Goal: Task Accomplishment & Management: Complete application form

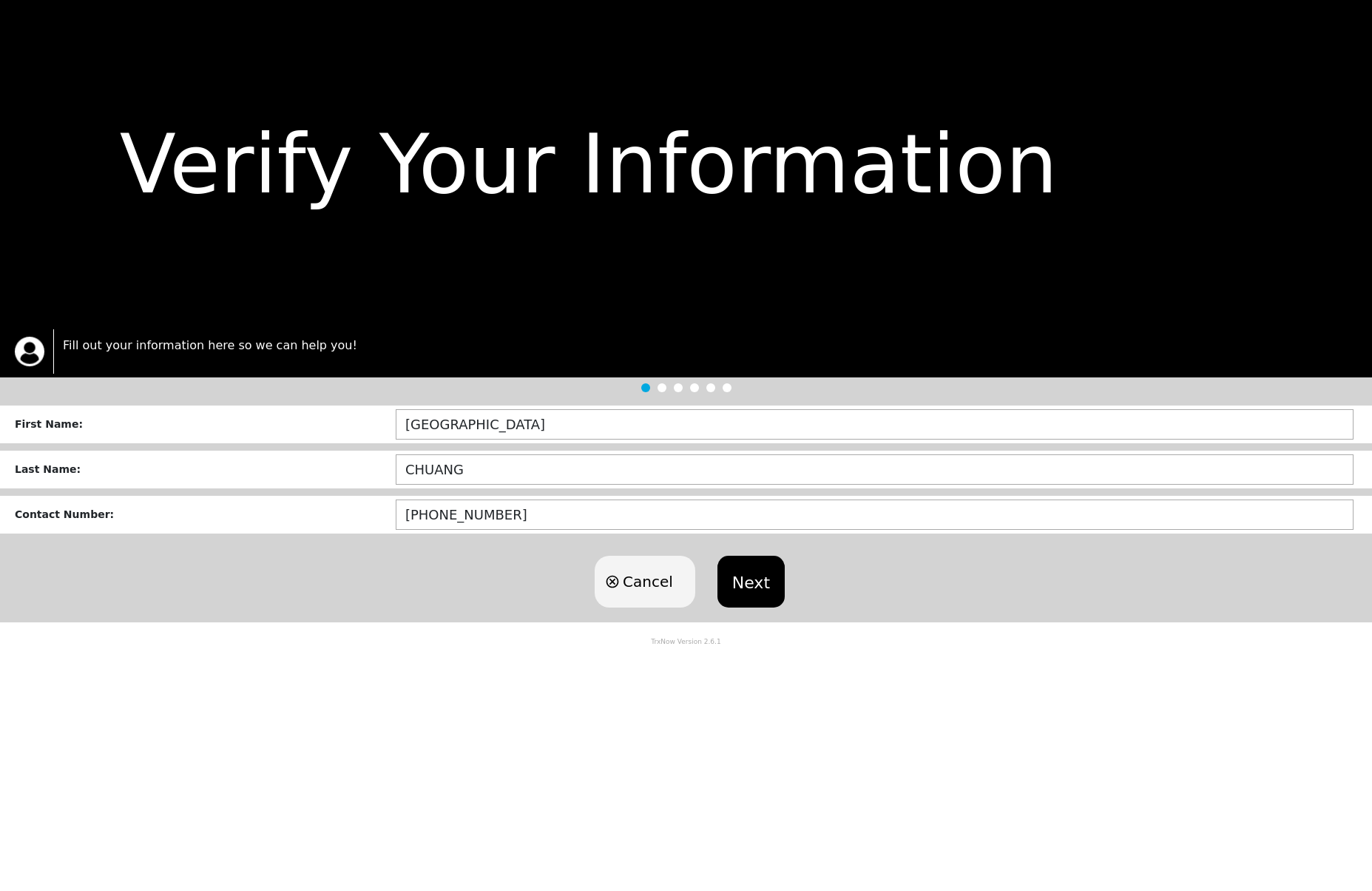
click at [756, 580] on button "Next" at bounding box center [750, 581] width 67 height 52
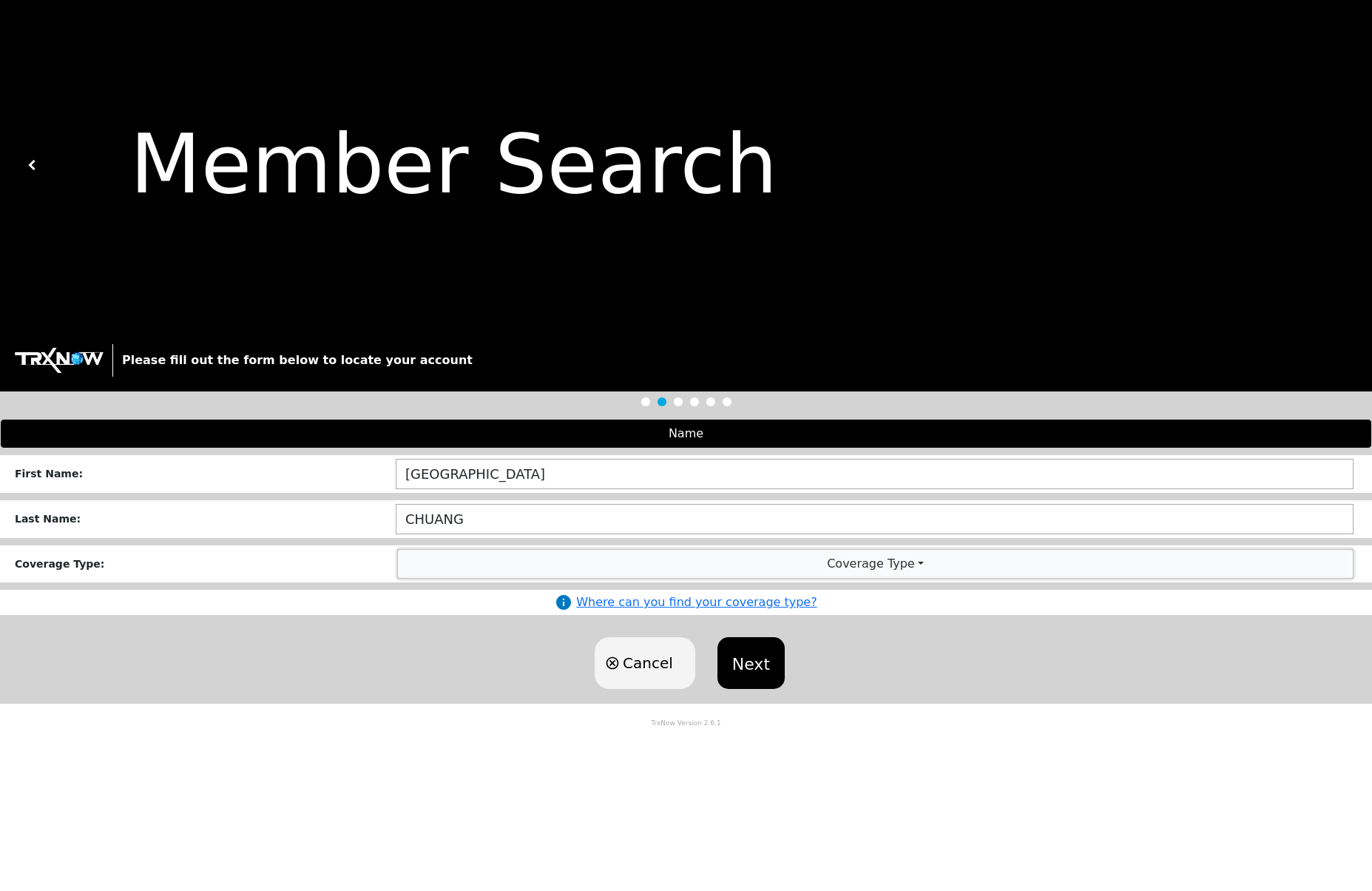
click at [802, 566] on button "Coverage Type" at bounding box center [875, 563] width 955 height 28
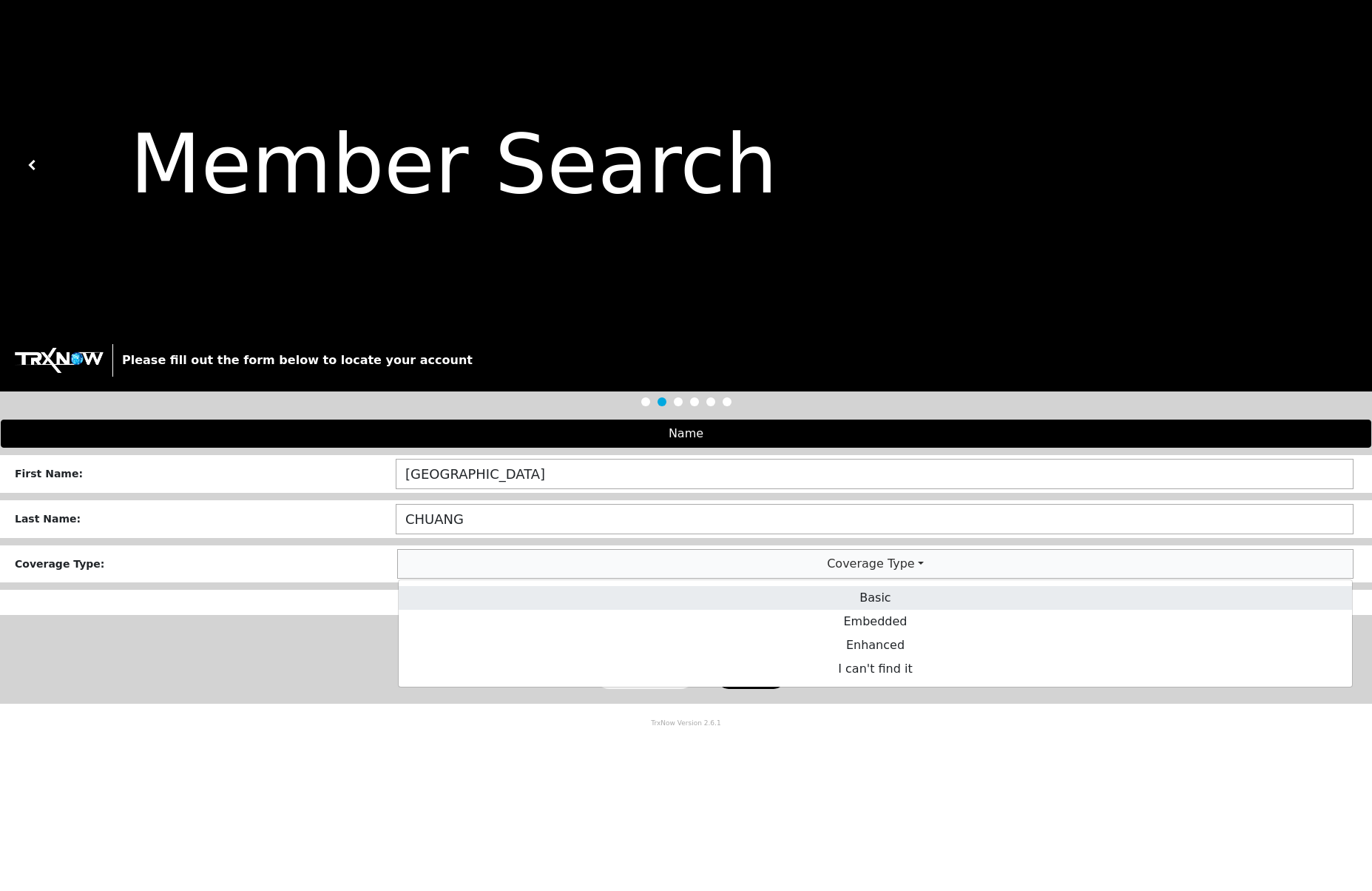
click at [834, 596] on link "Basic" at bounding box center [875, 598] width 953 height 23
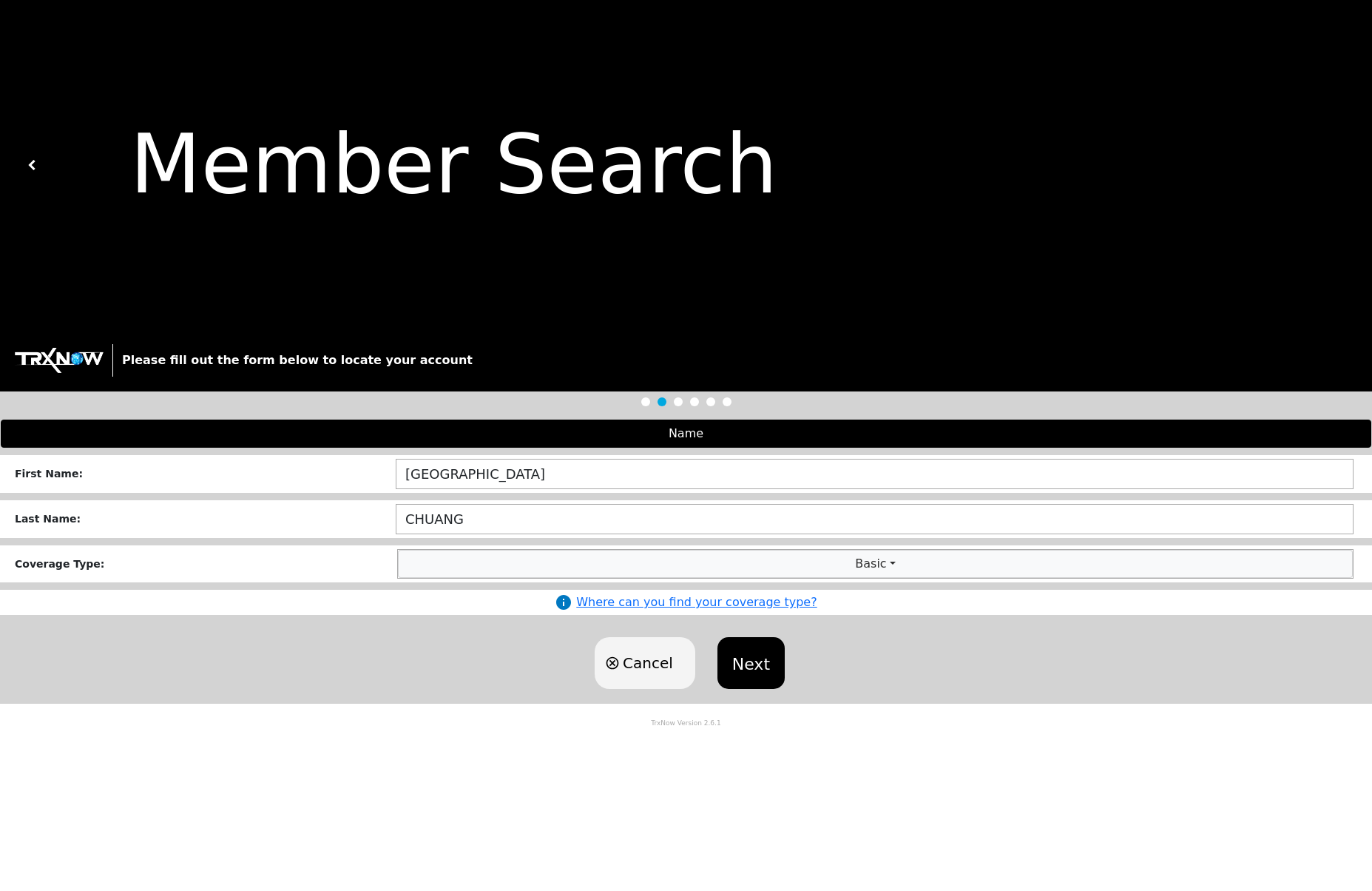
click at [864, 661] on div "Cancel Next" at bounding box center [686, 662] width 1372 height 81
click at [741, 663] on button "Next" at bounding box center [750, 662] width 67 height 52
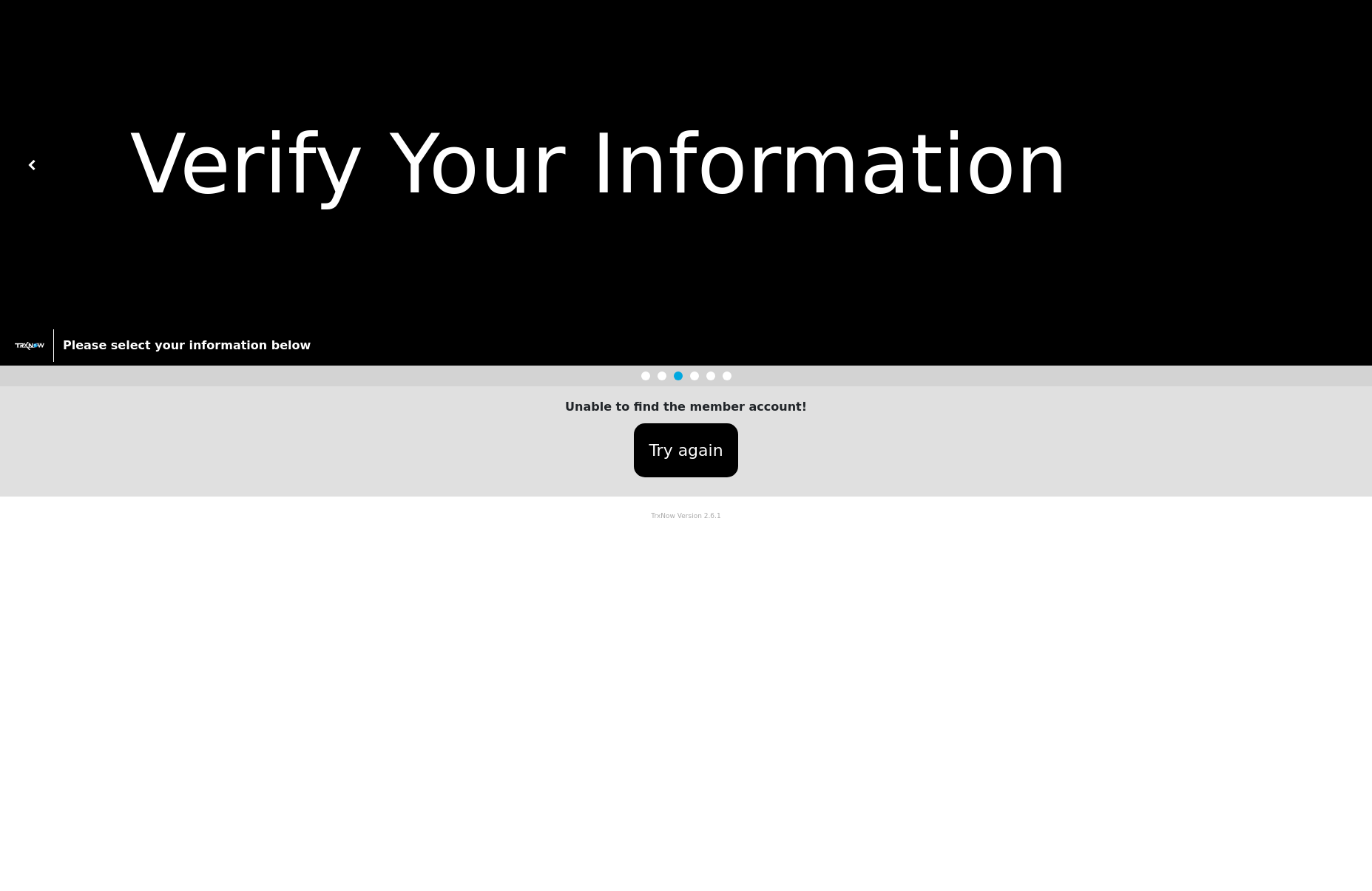
click at [609, 441] on div "Try again" at bounding box center [685, 449] width 1348 height 69
click at [669, 448] on button "Try again" at bounding box center [685, 449] width 103 height 54
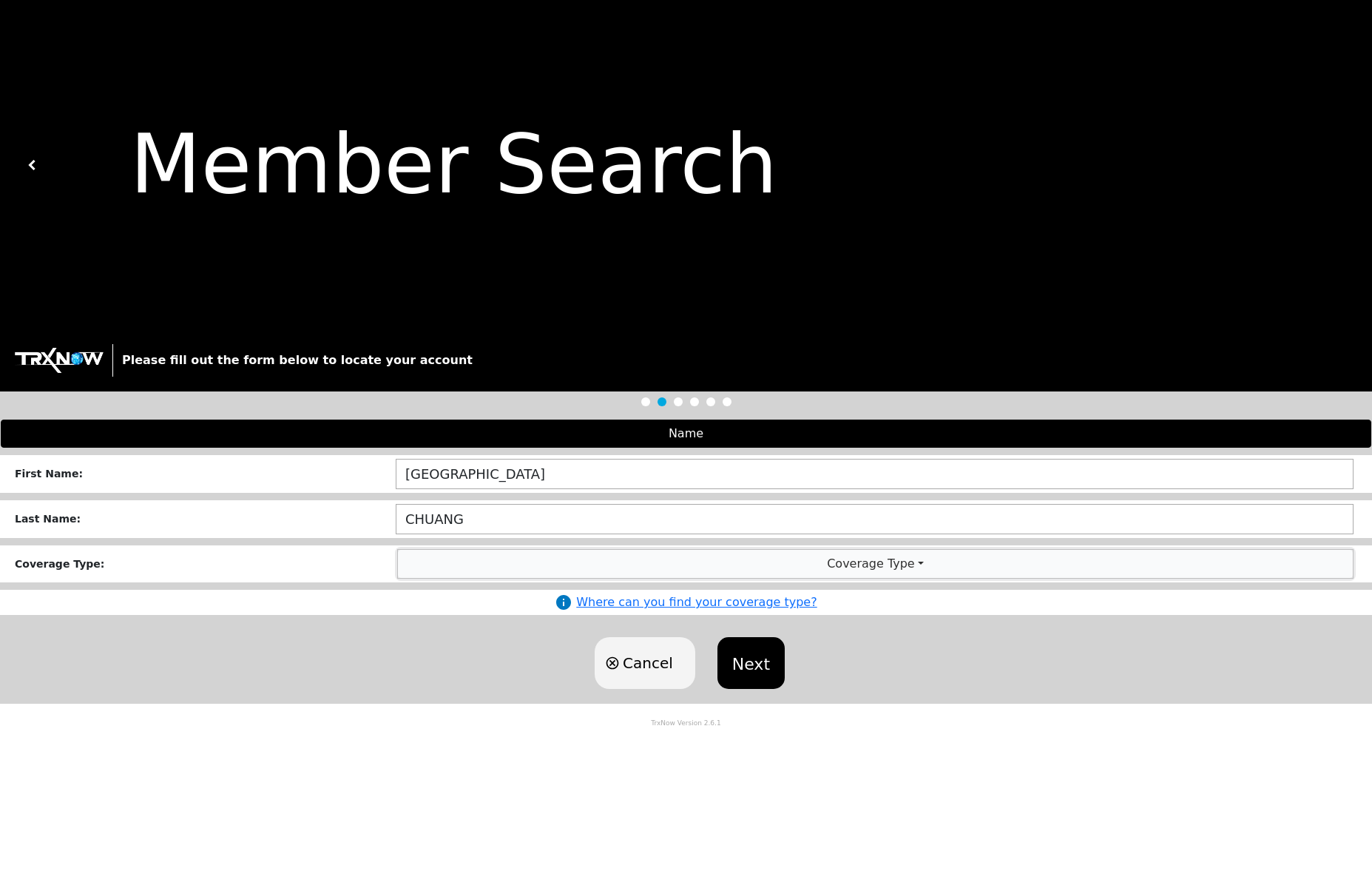
click at [705, 558] on button "Coverage Type" at bounding box center [875, 563] width 955 height 28
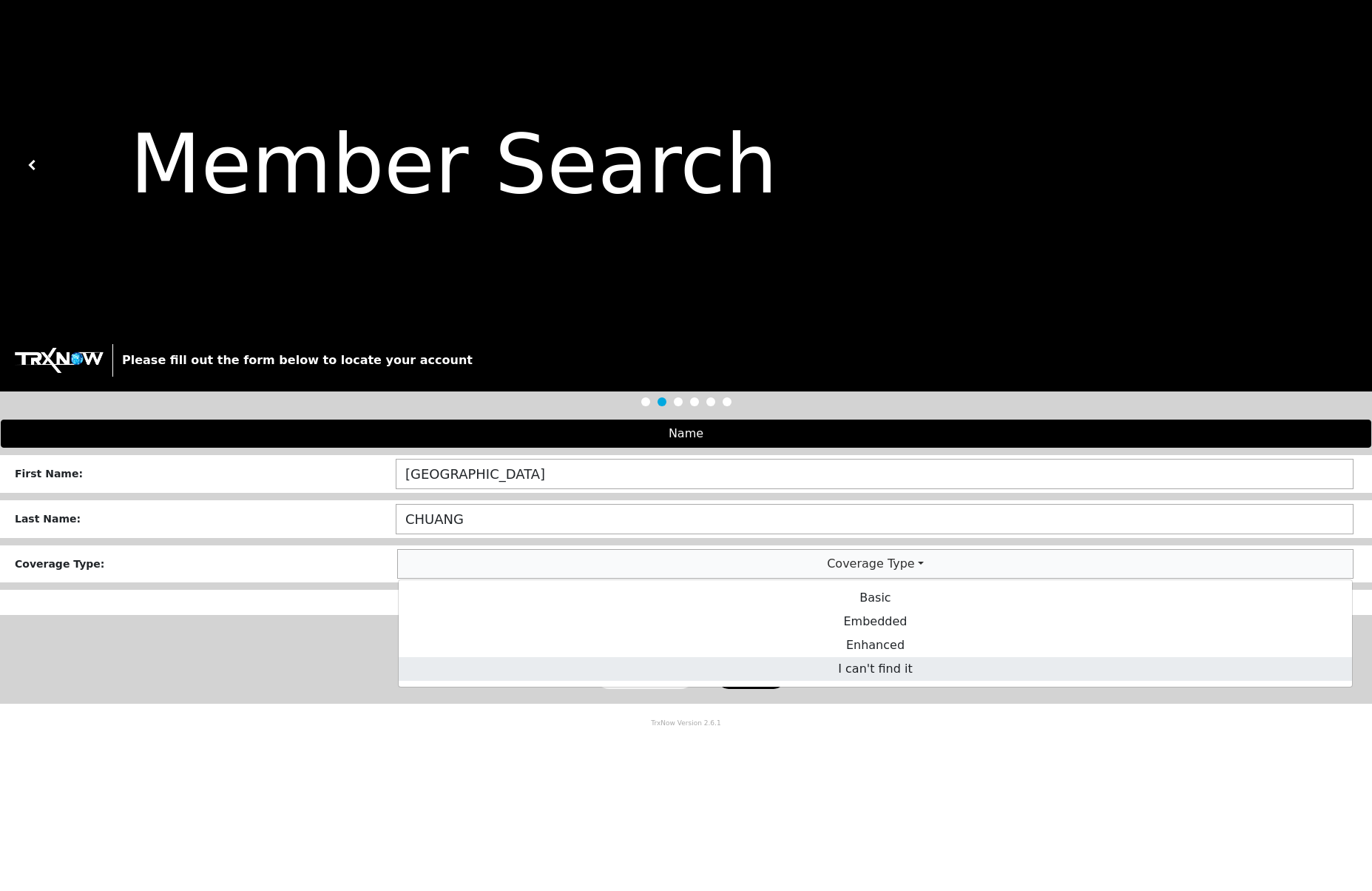
click at [802, 670] on link "I can't find it" at bounding box center [875, 669] width 953 height 23
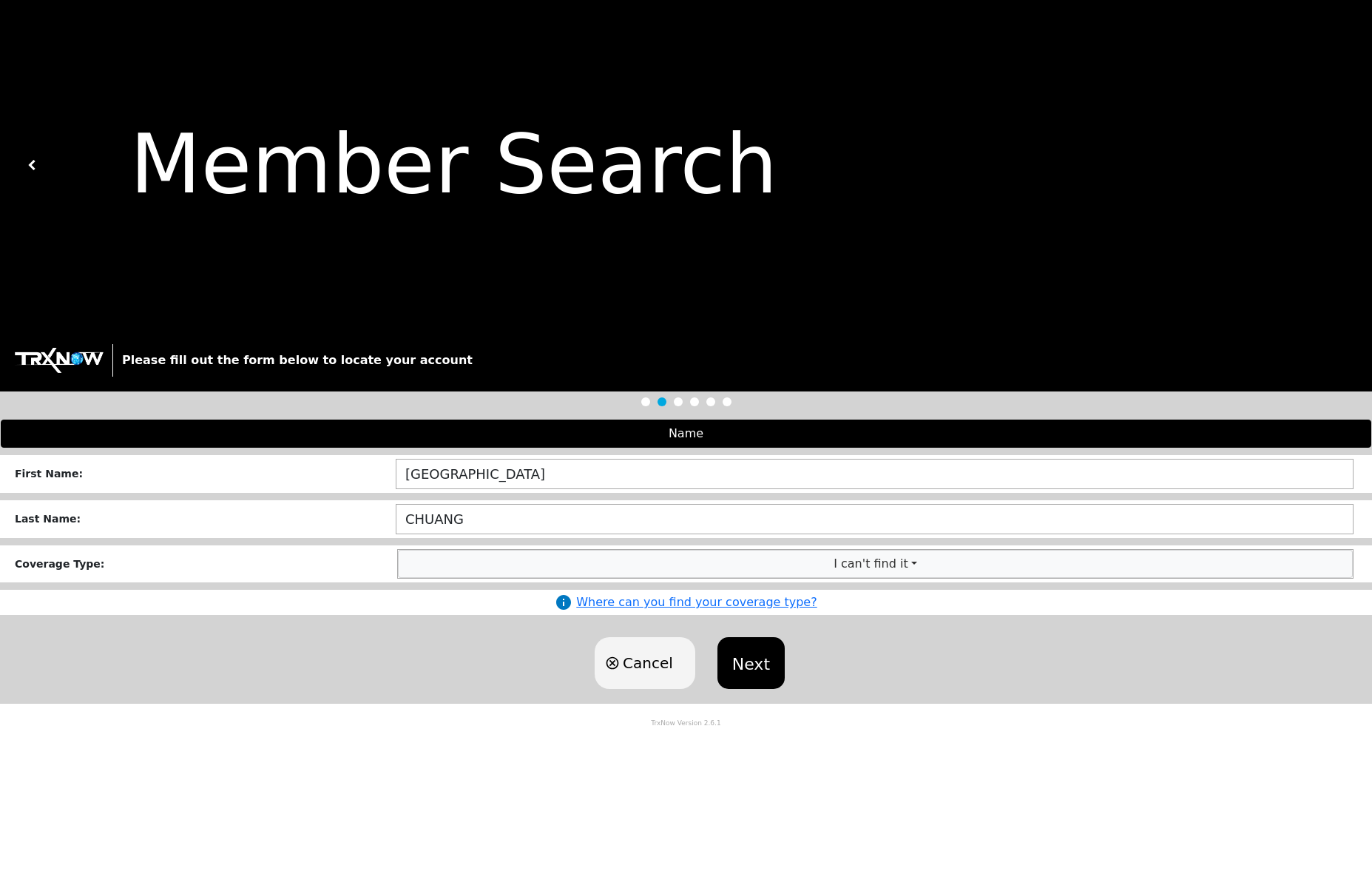
click at [887, 668] on div "Cancel Next" at bounding box center [686, 662] width 1372 height 81
click at [768, 662] on button "Next" at bounding box center [750, 662] width 67 height 52
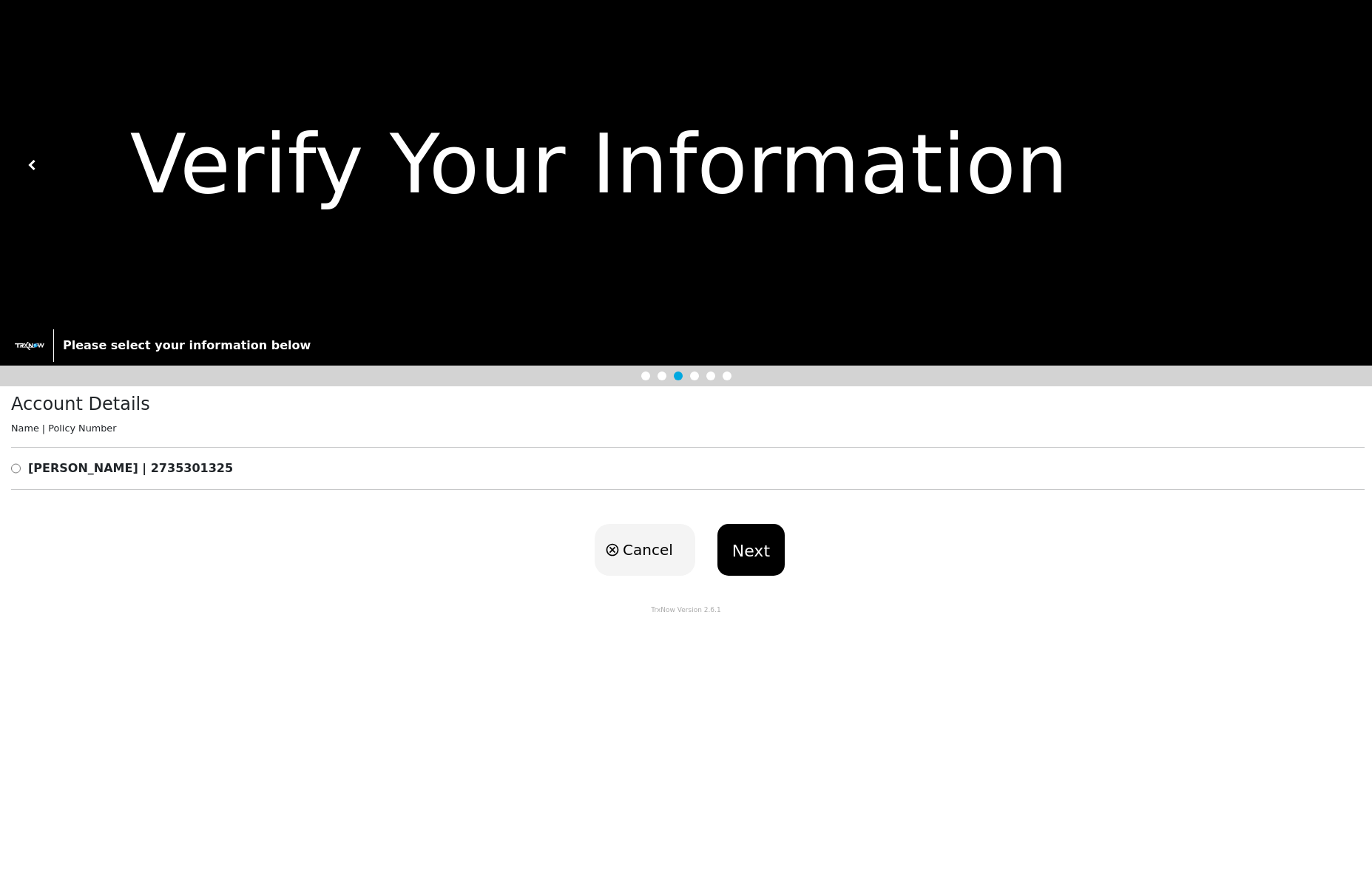
click at [118, 469] on b "YIYANG CHUANG | 2735301325" at bounding box center [131, 468] width 205 height 14
drag, startPoint x: 17, startPoint y: 469, endPoint x: 28, endPoint y: 472, distance: 11.4
click at [17, 469] on input "radio" at bounding box center [16, 468] width 10 height 18
radio input "true"
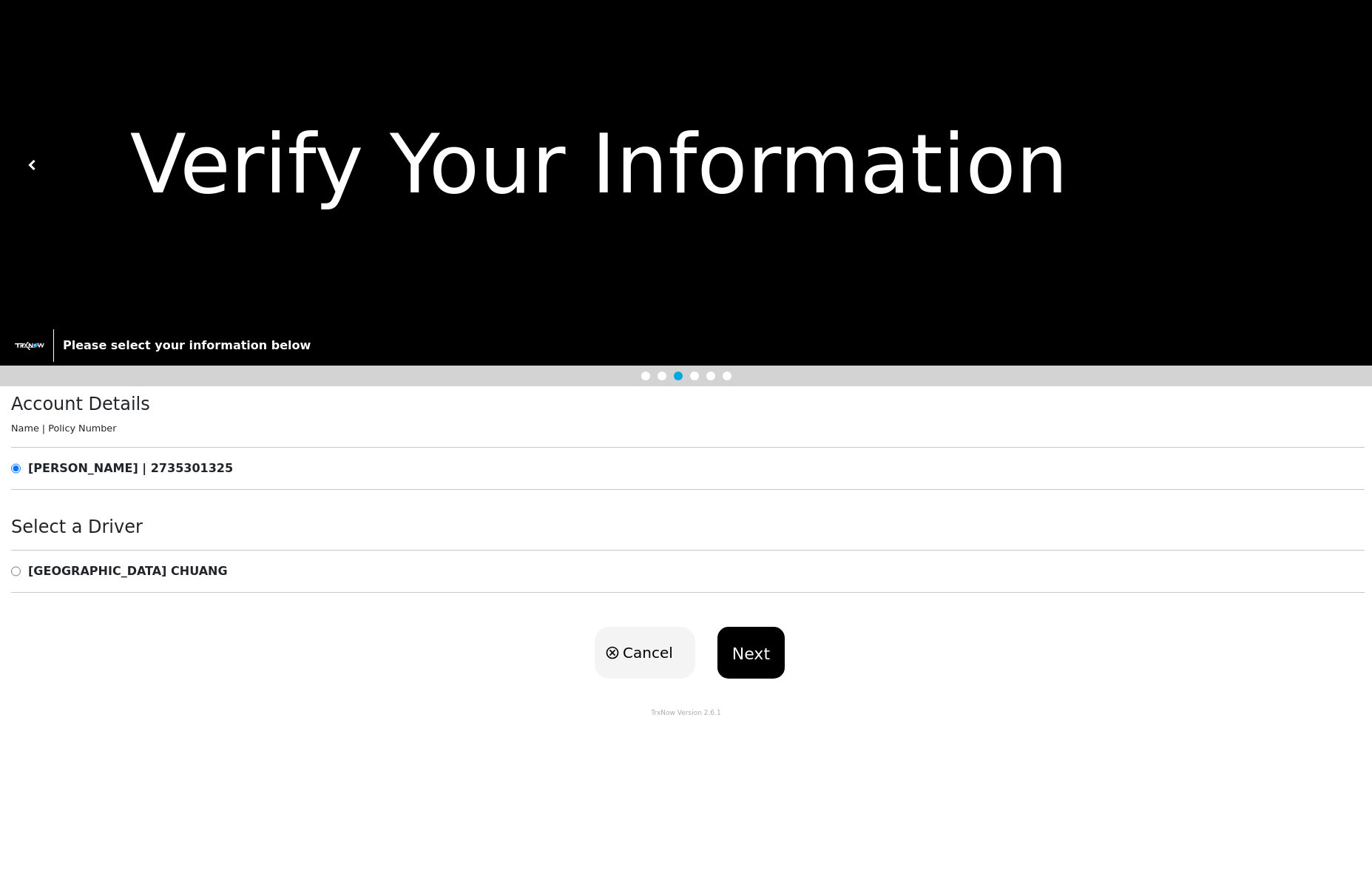
click at [18, 568] on input "radio" at bounding box center [16, 571] width 10 height 18
radio input "true"
drag, startPoint x: 191, startPoint y: 615, endPoint x: 241, endPoint y: 607, distance: 50.6
click at [193, 615] on div "Cancel Next" at bounding box center [686, 652] width 1372 height 81
click at [749, 642] on button "Next" at bounding box center [750, 652] width 67 height 52
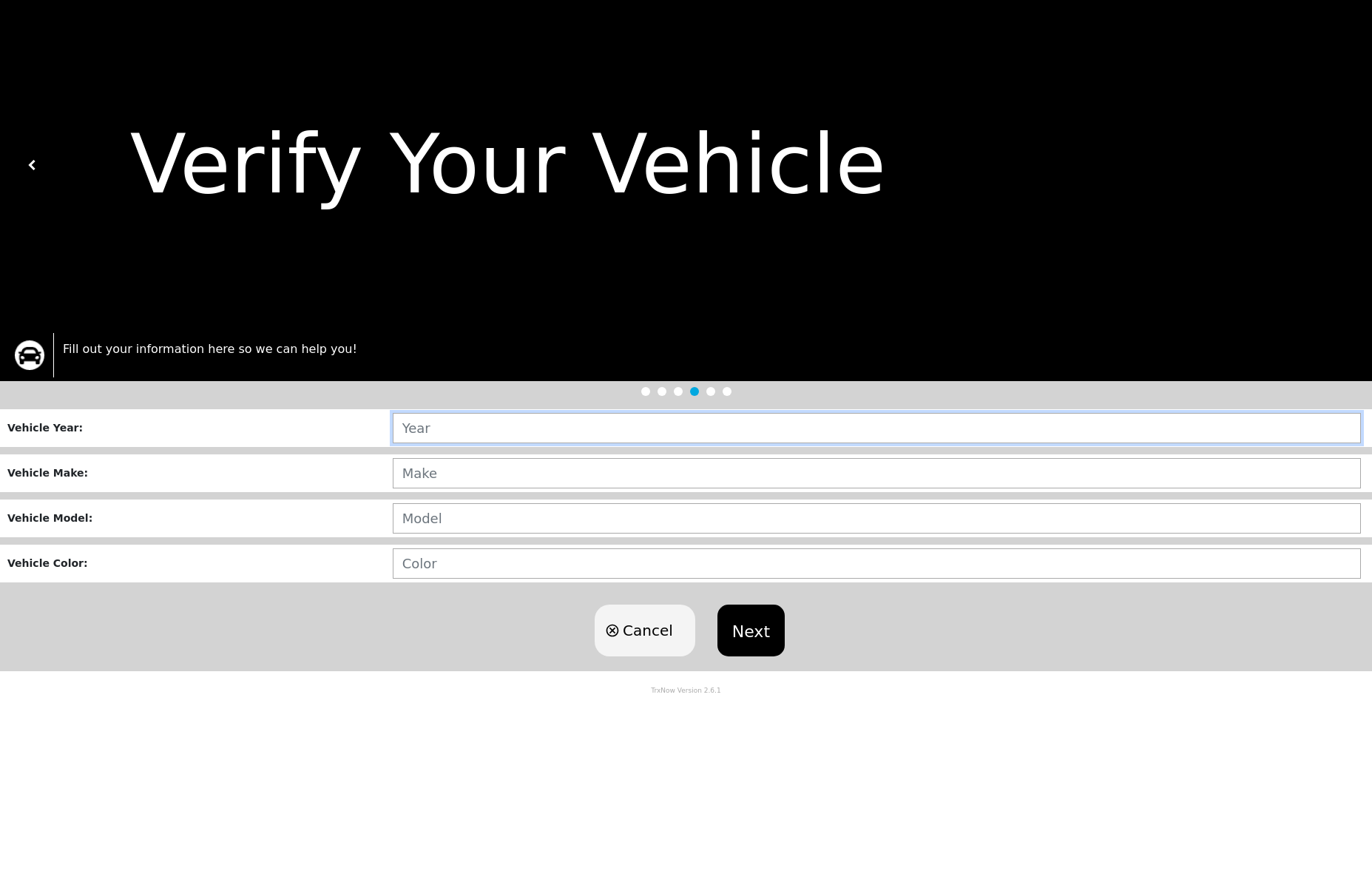
click at [482, 433] on input "text" at bounding box center [876, 427] width 968 height 30
type input "2023"
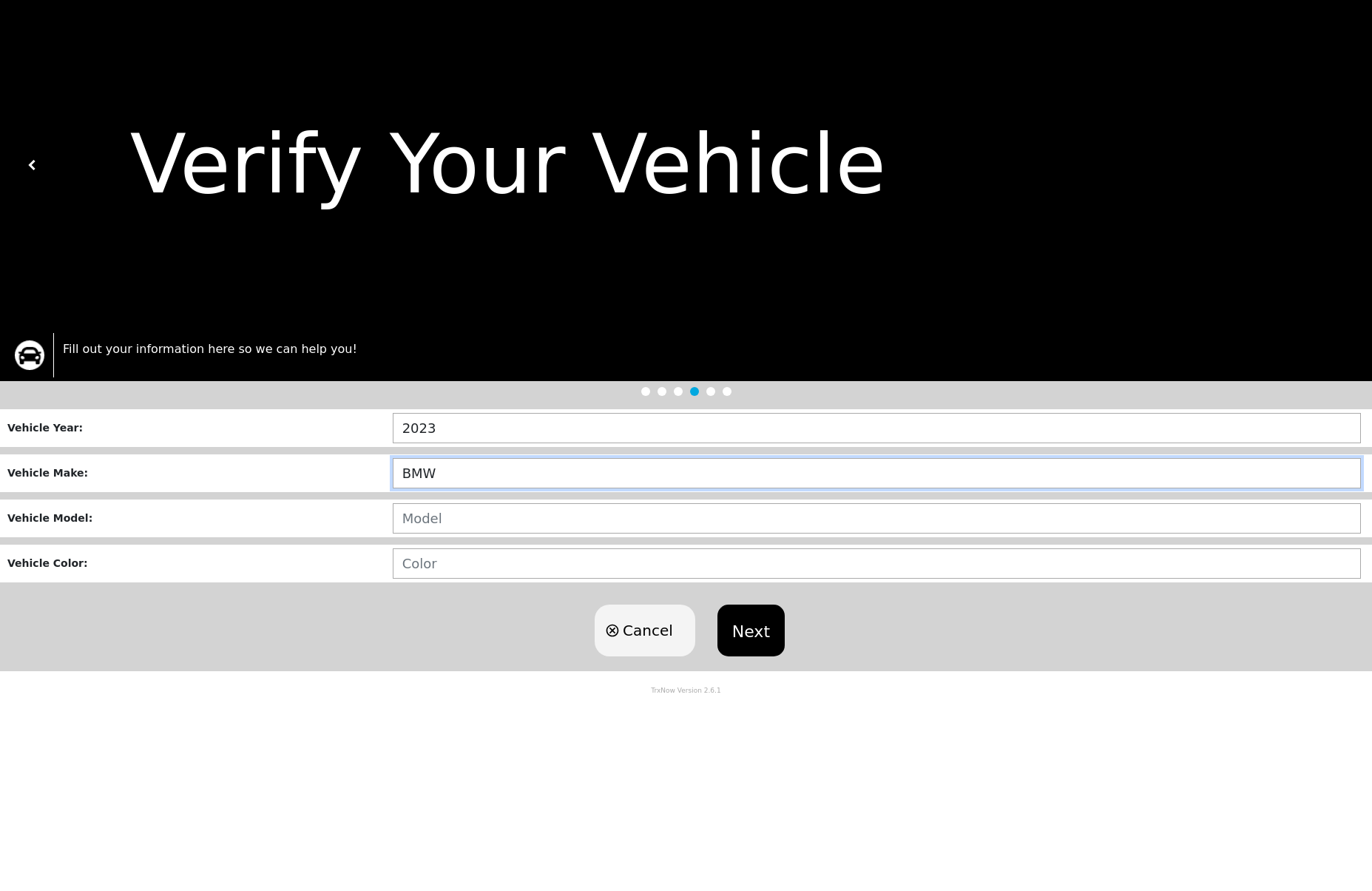
type input "BMW"
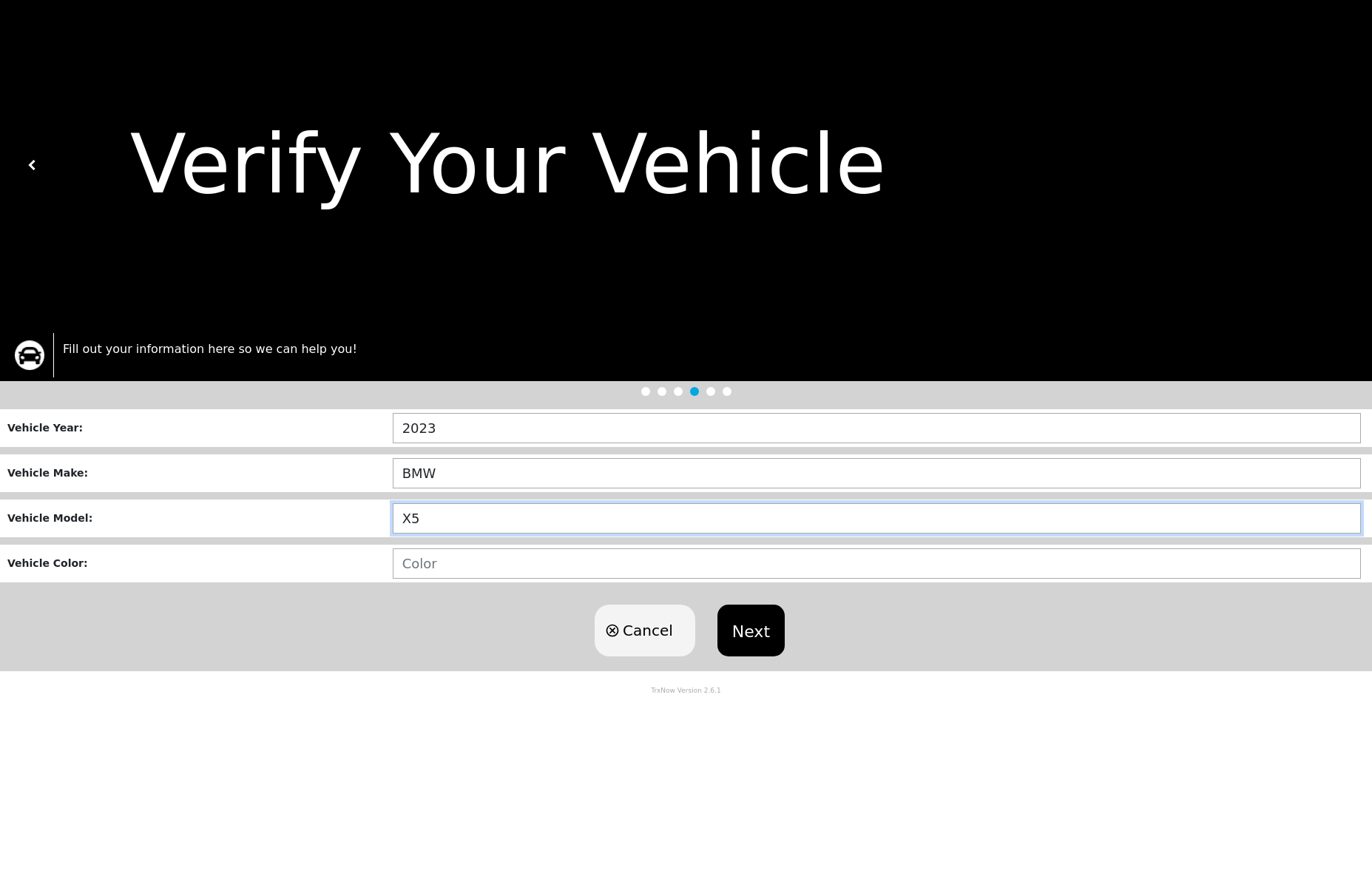
type input "X5"
type input "BLACK"
click at [742, 635] on button "Next" at bounding box center [750, 630] width 67 height 52
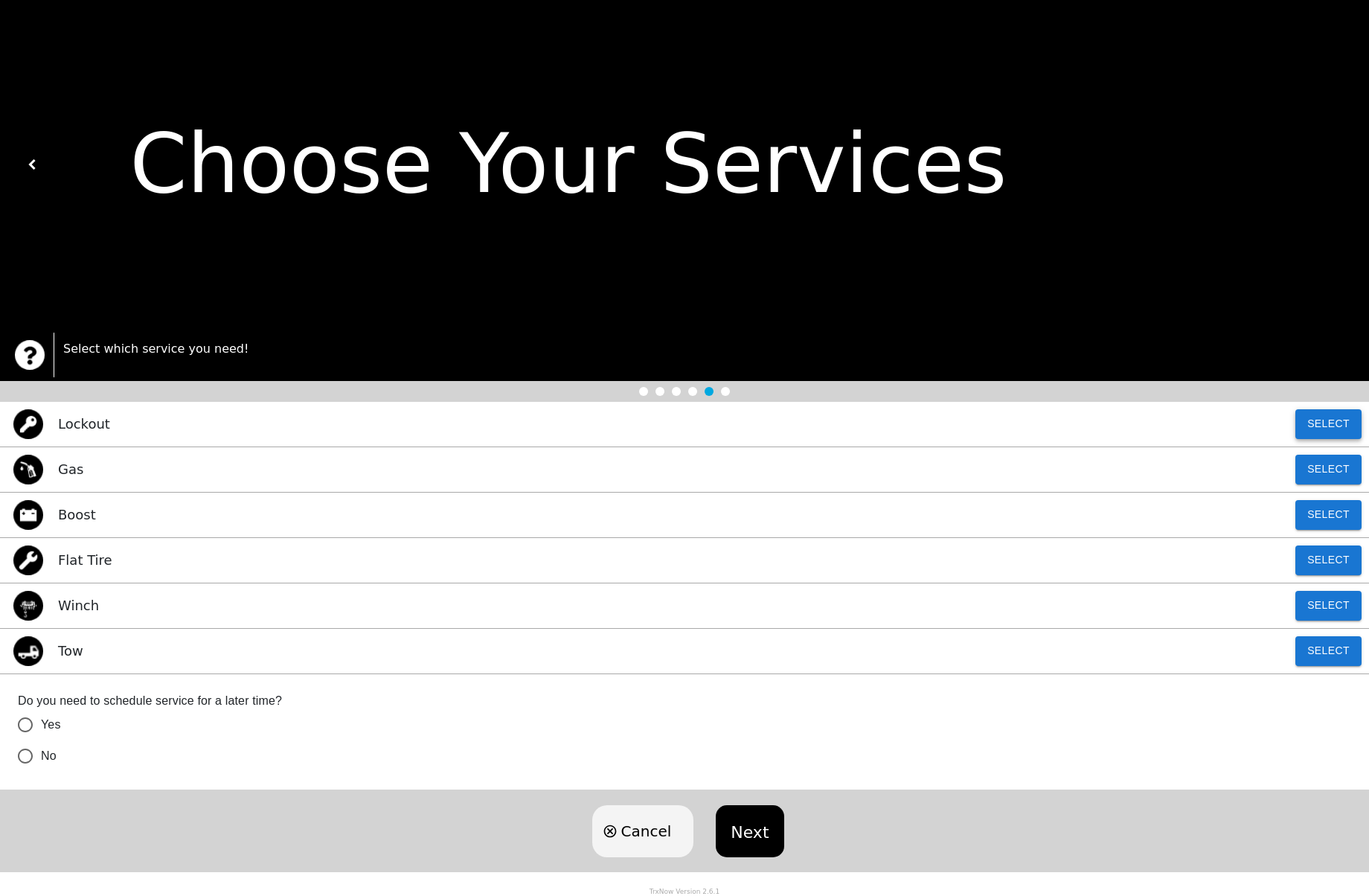
click at [1316, 428] on button "Select" at bounding box center [1329, 423] width 67 height 29
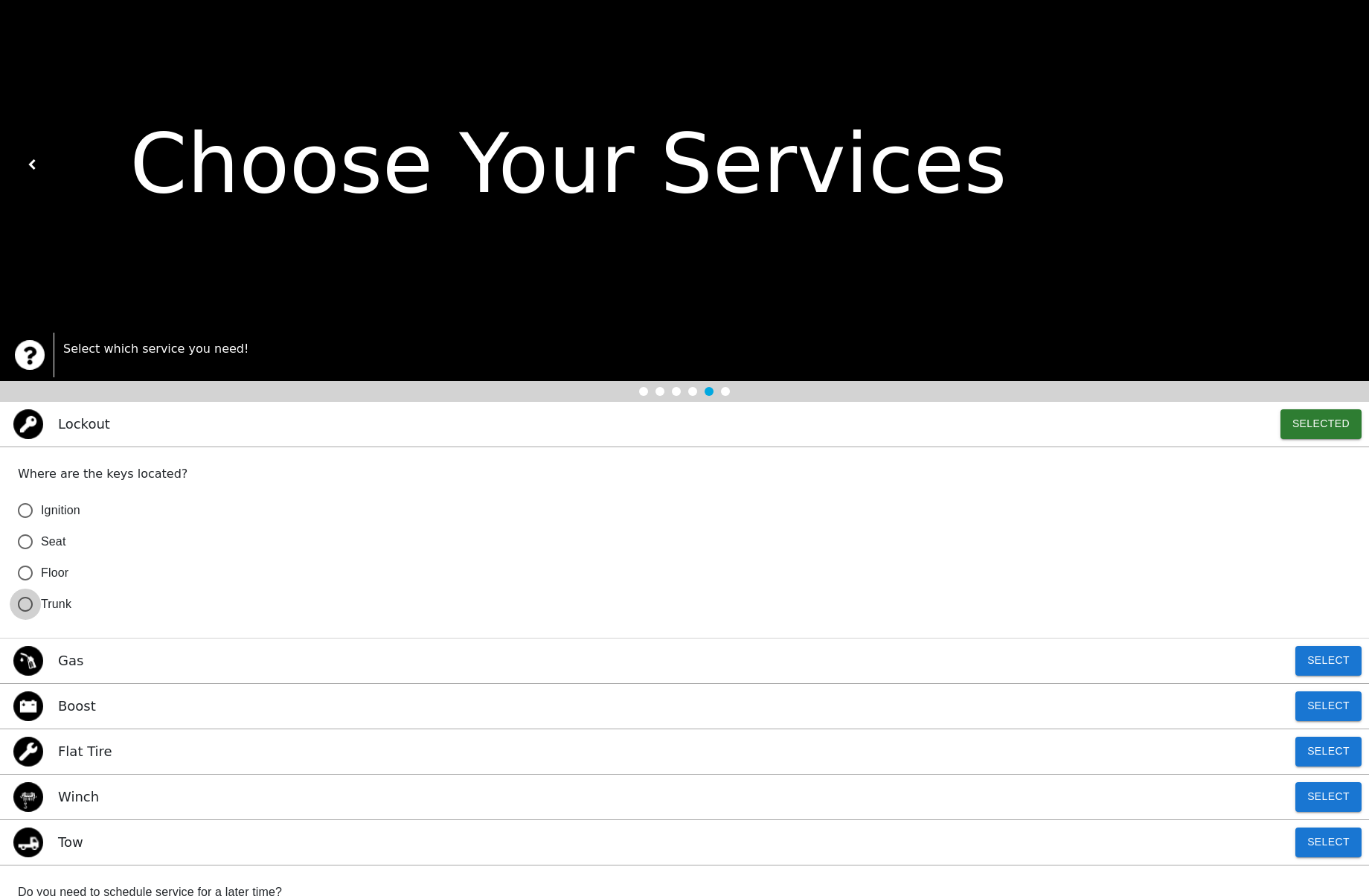
click at [26, 611] on input "Trunk" at bounding box center [25, 604] width 31 height 31
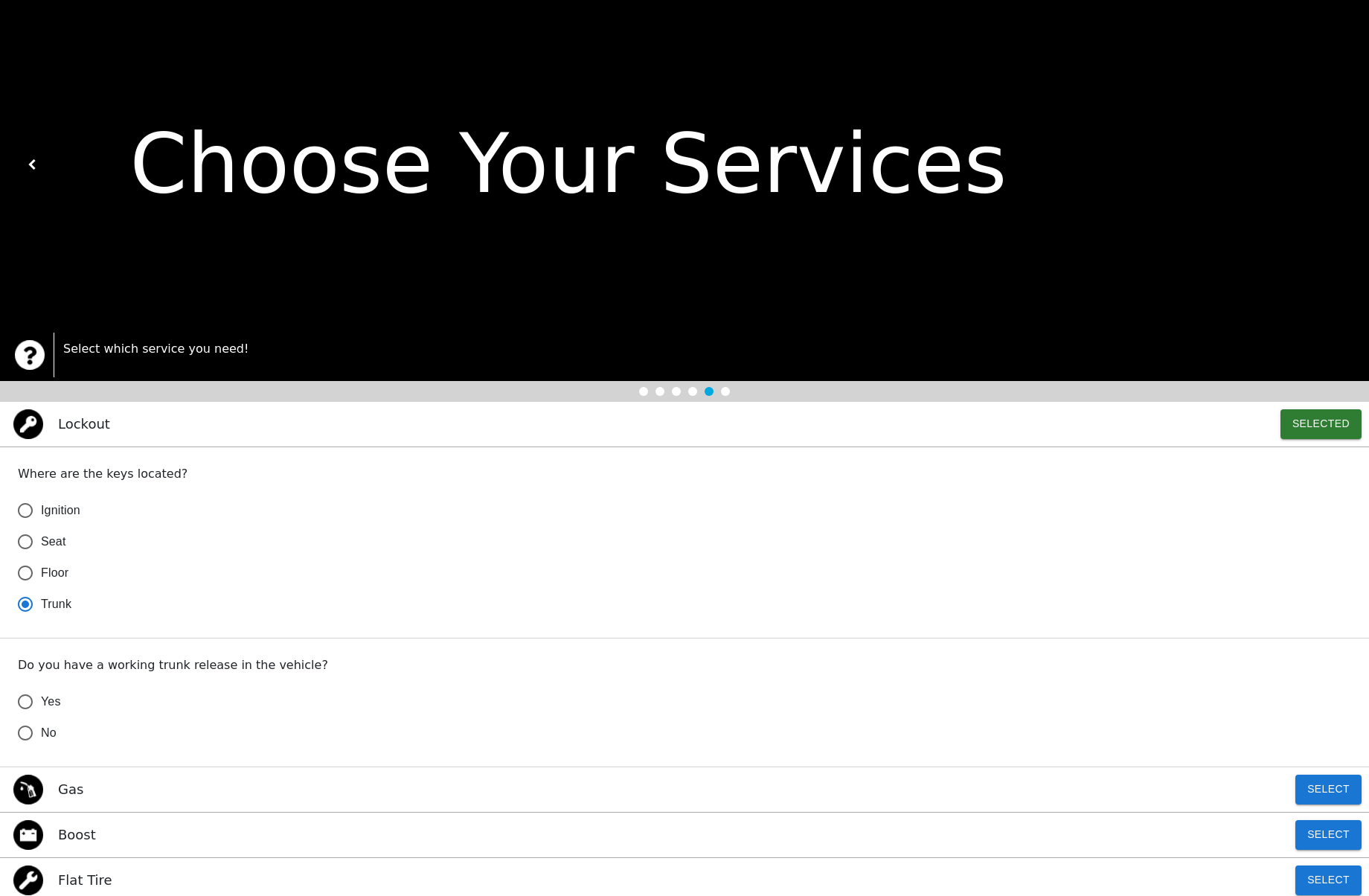
radio input "true"
drag, startPoint x: 88, startPoint y: 672, endPoint x: 139, endPoint y: 674, distance: 51.0
click at [139, 674] on p "Do you have a working trunk release in the vehicle?" at bounding box center [684, 665] width 1334 height 18
click at [160, 677] on div "Do you have a working trunk release in the vehicle? Yes No" at bounding box center [684, 702] width 1369 height 128
click at [35, 708] on input "Yes" at bounding box center [25, 702] width 31 height 31
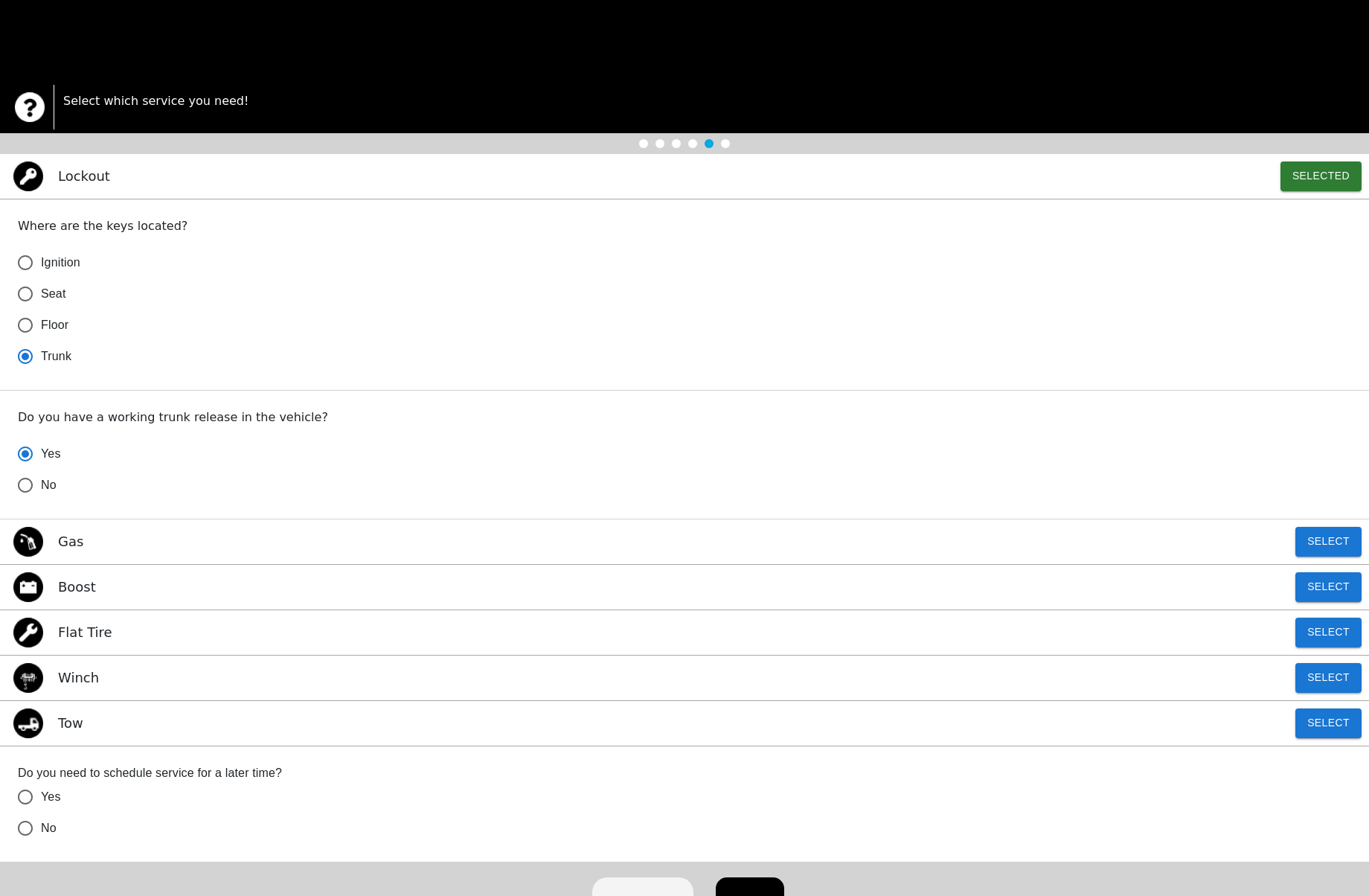
scroll to position [324, 0]
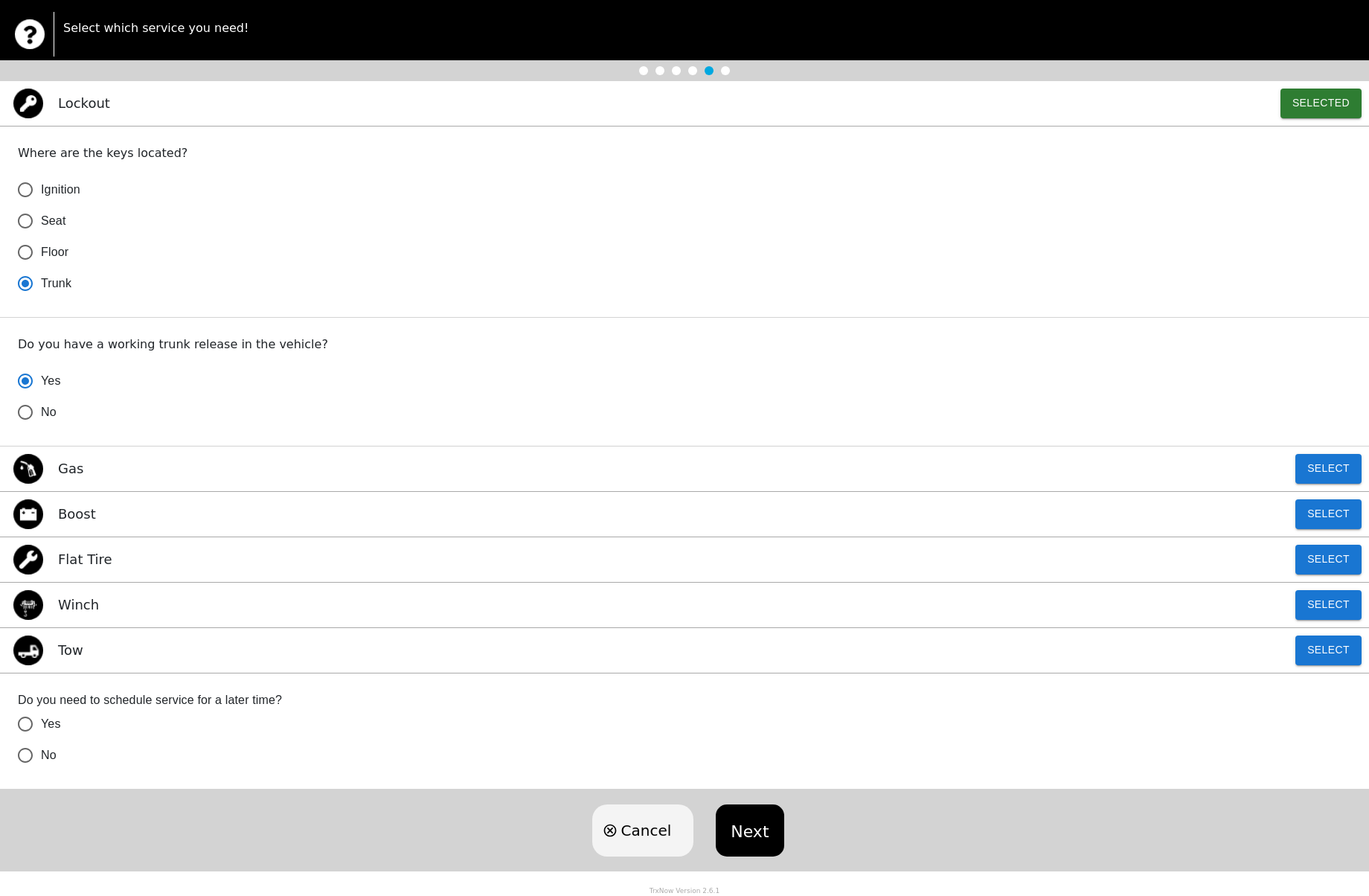
radio input "true"
click at [24, 757] on input "No" at bounding box center [25, 755] width 31 height 31
radio input "false"
radio input "true"
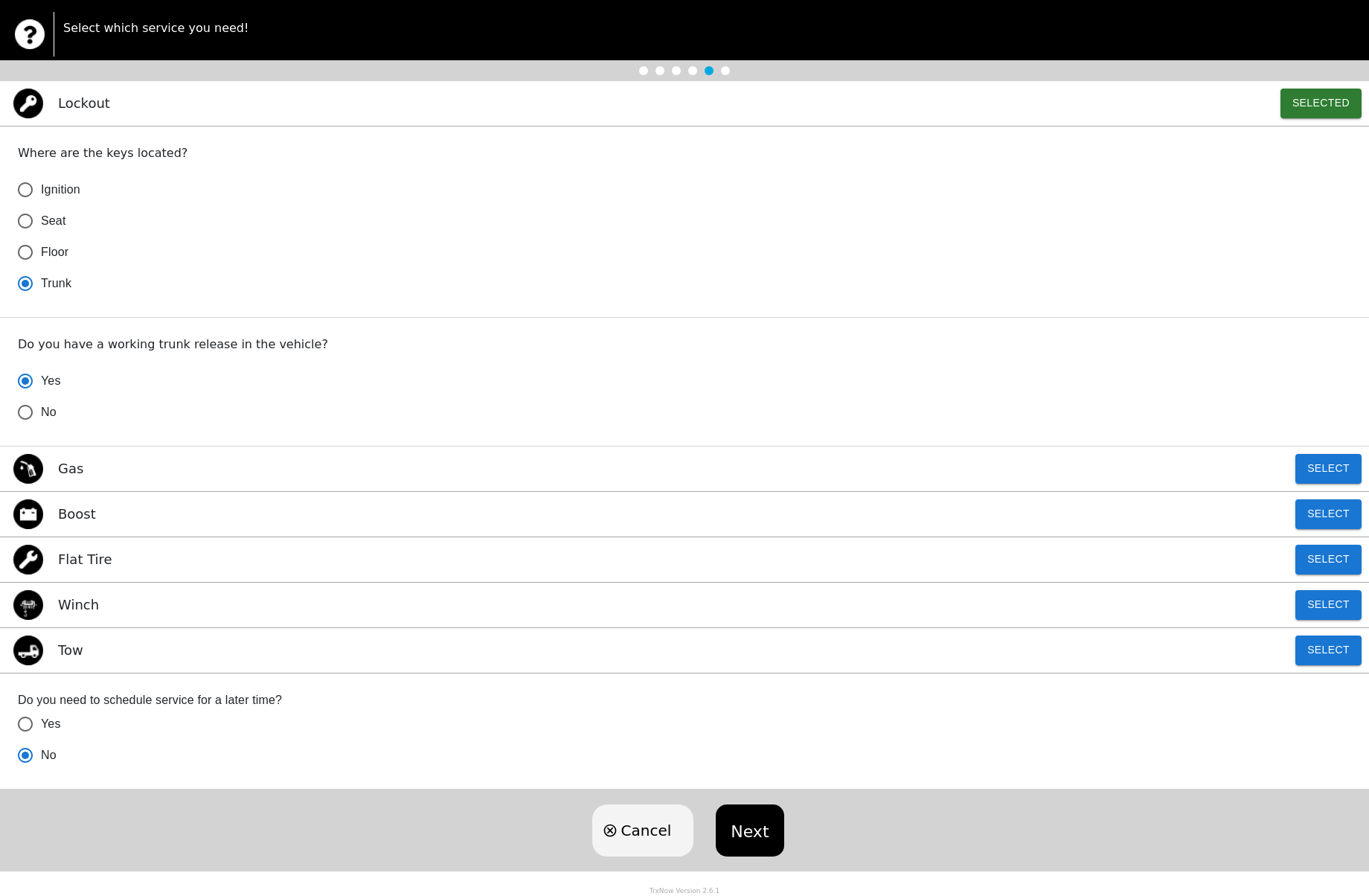
click at [739, 828] on button "Next" at bounding box center [749, 829] width 68 height 52
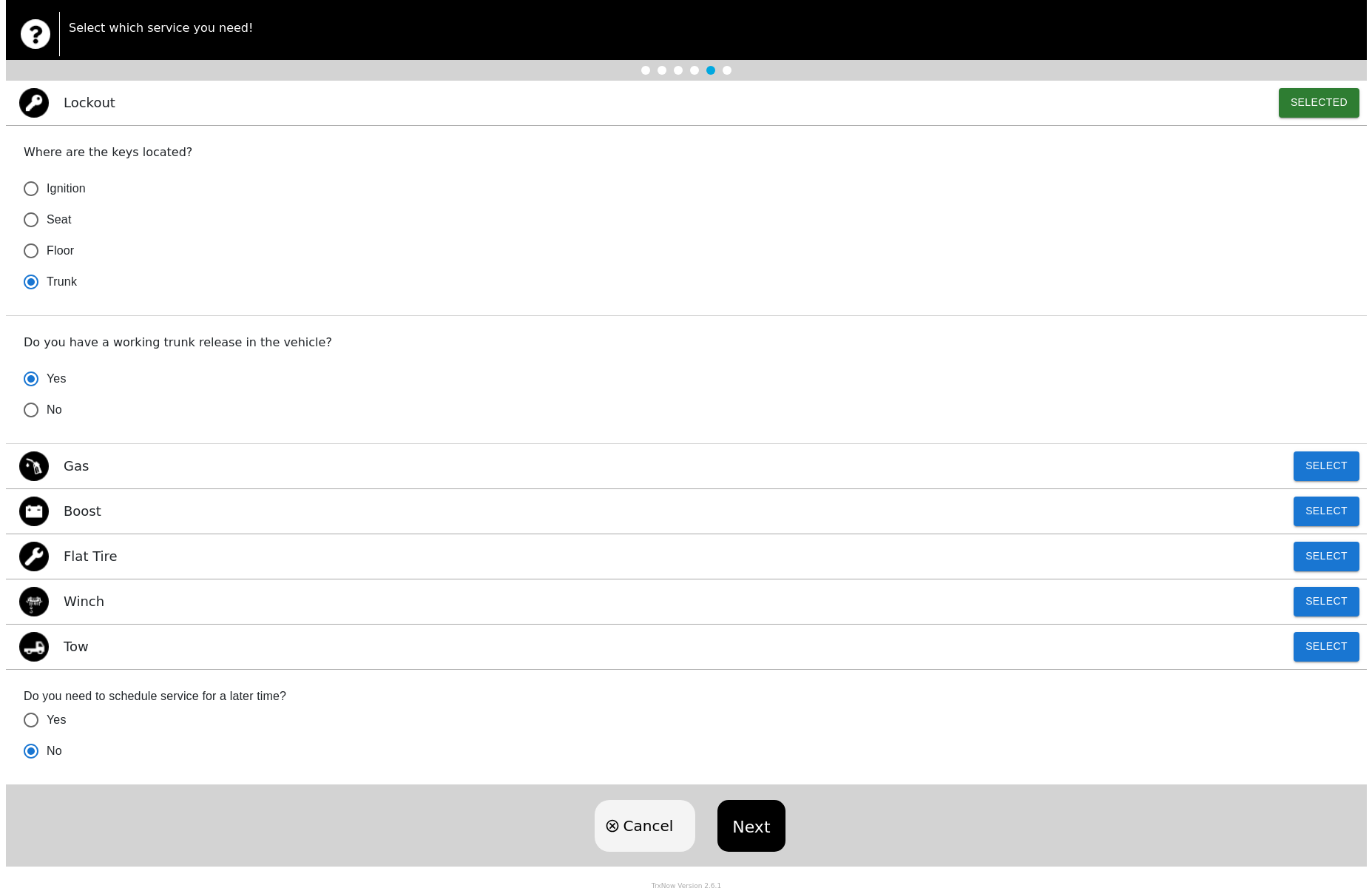
scroll to position [0, 0]
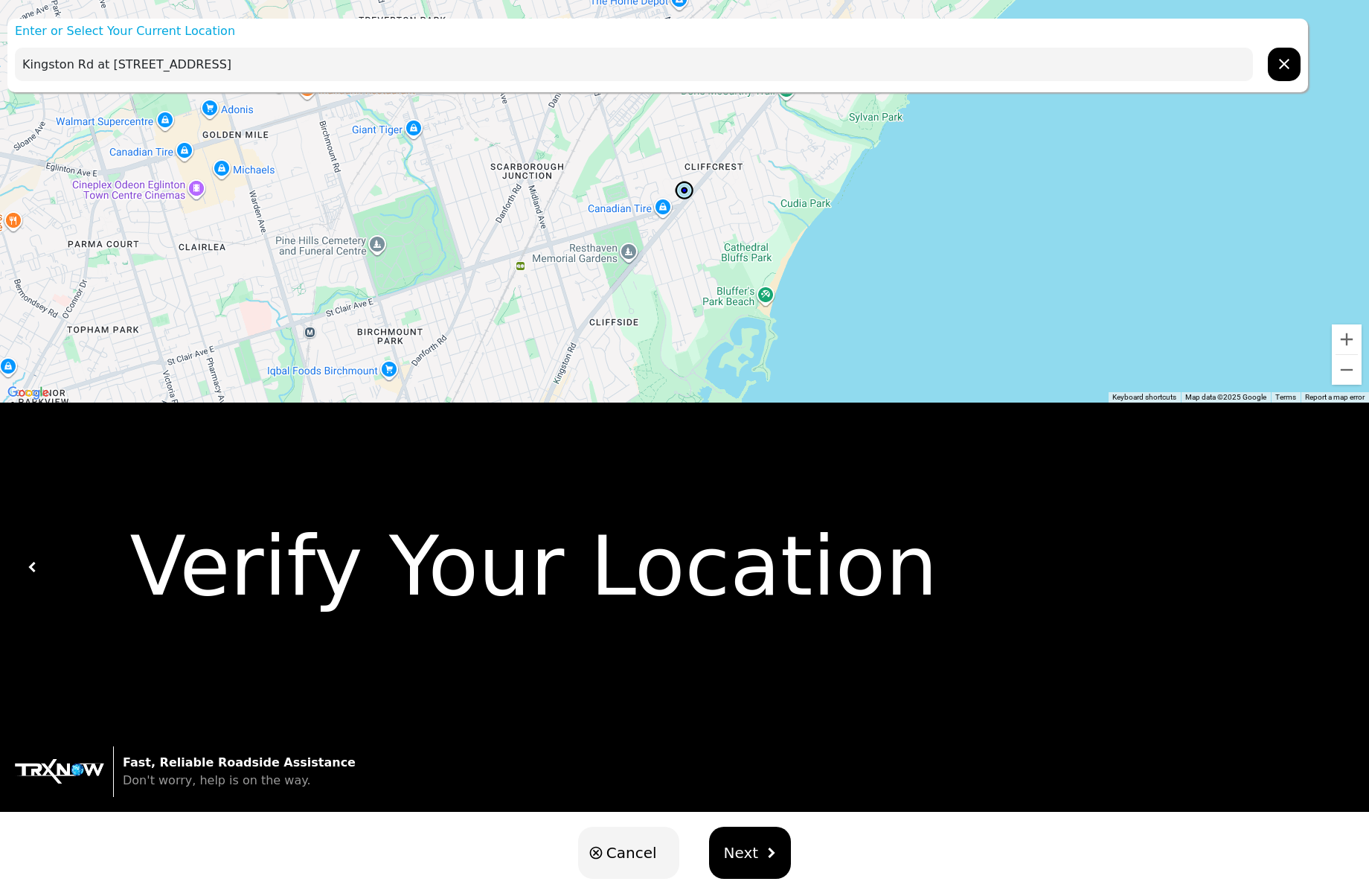
click at [504, 71] on input "Kingston Rd at St Clair Ave East, Scarborough, ON M1M 1N4, Canada" at bounding box center [634, 65] width 1239 height 33
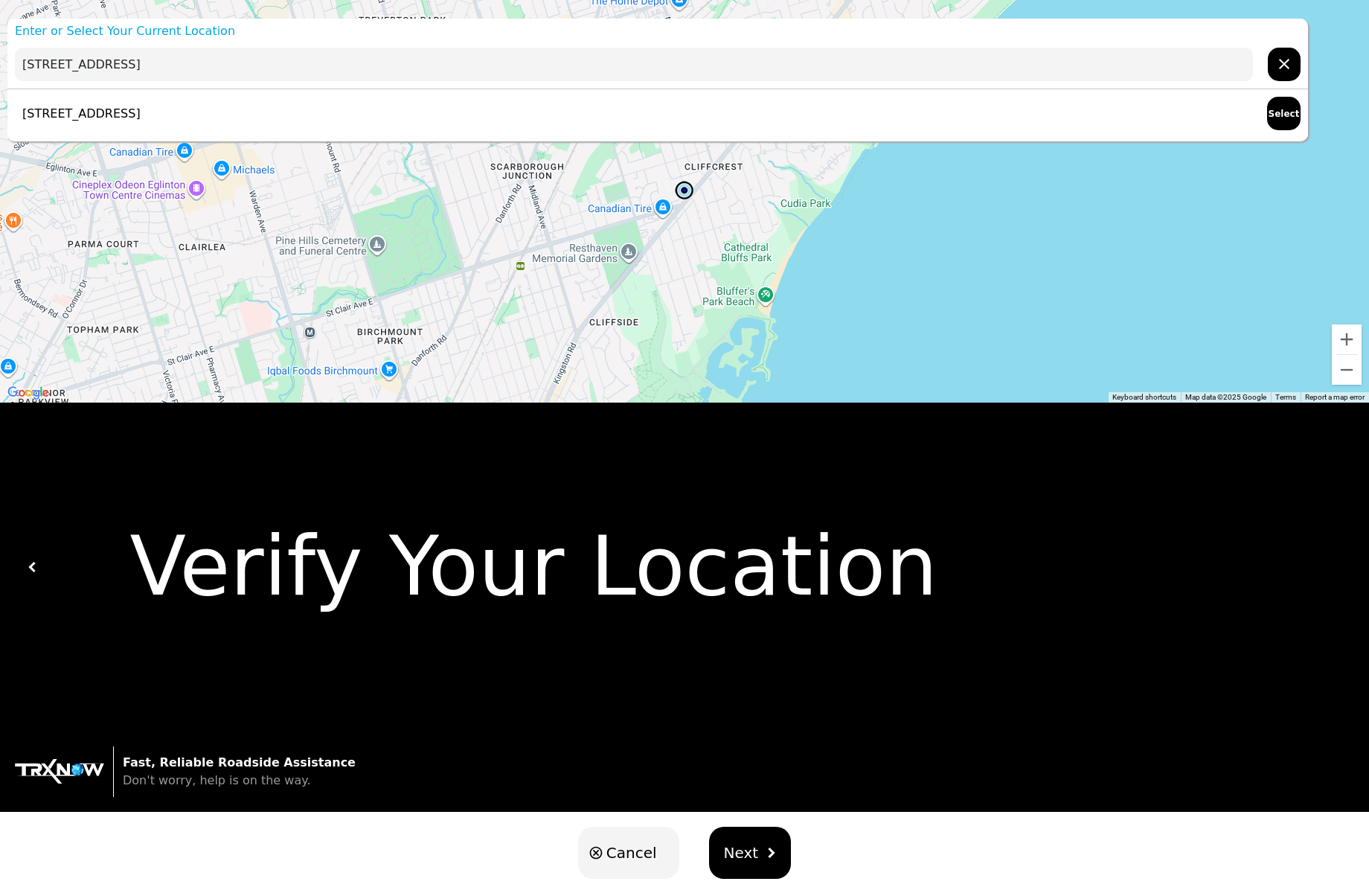
click at [448, 122] on div "2872 Kingston Rd, Toronto, ON M1M 1N4, Canada Select" at bounding box center [658, 113] width 1300 height 48
type input "2872 Kingston Rd, Toronto, ON M1M 1N4, Canada"
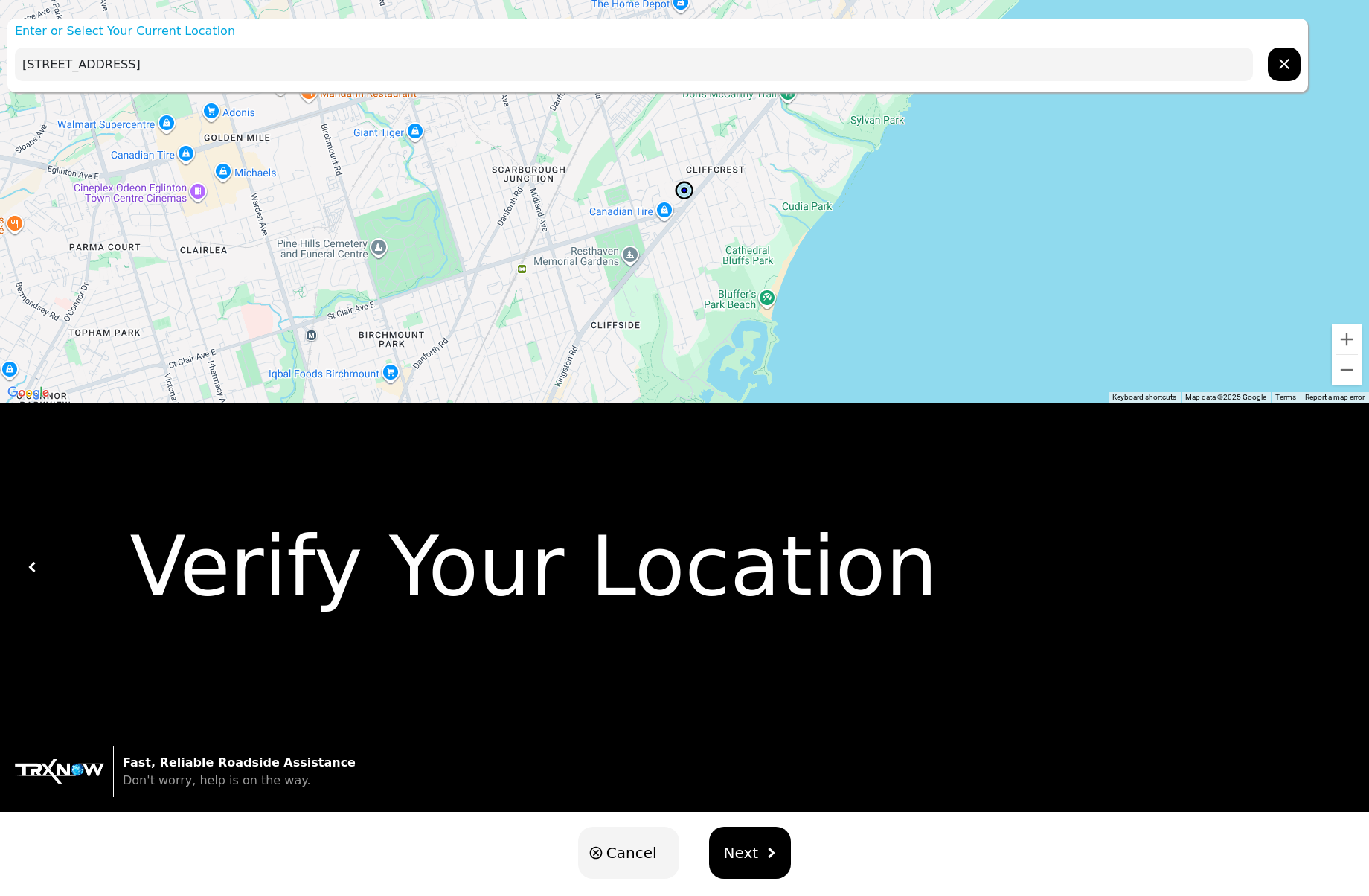
click at [760, 854] on button "Next" at bounding box center [750, 852] width 82 height 52
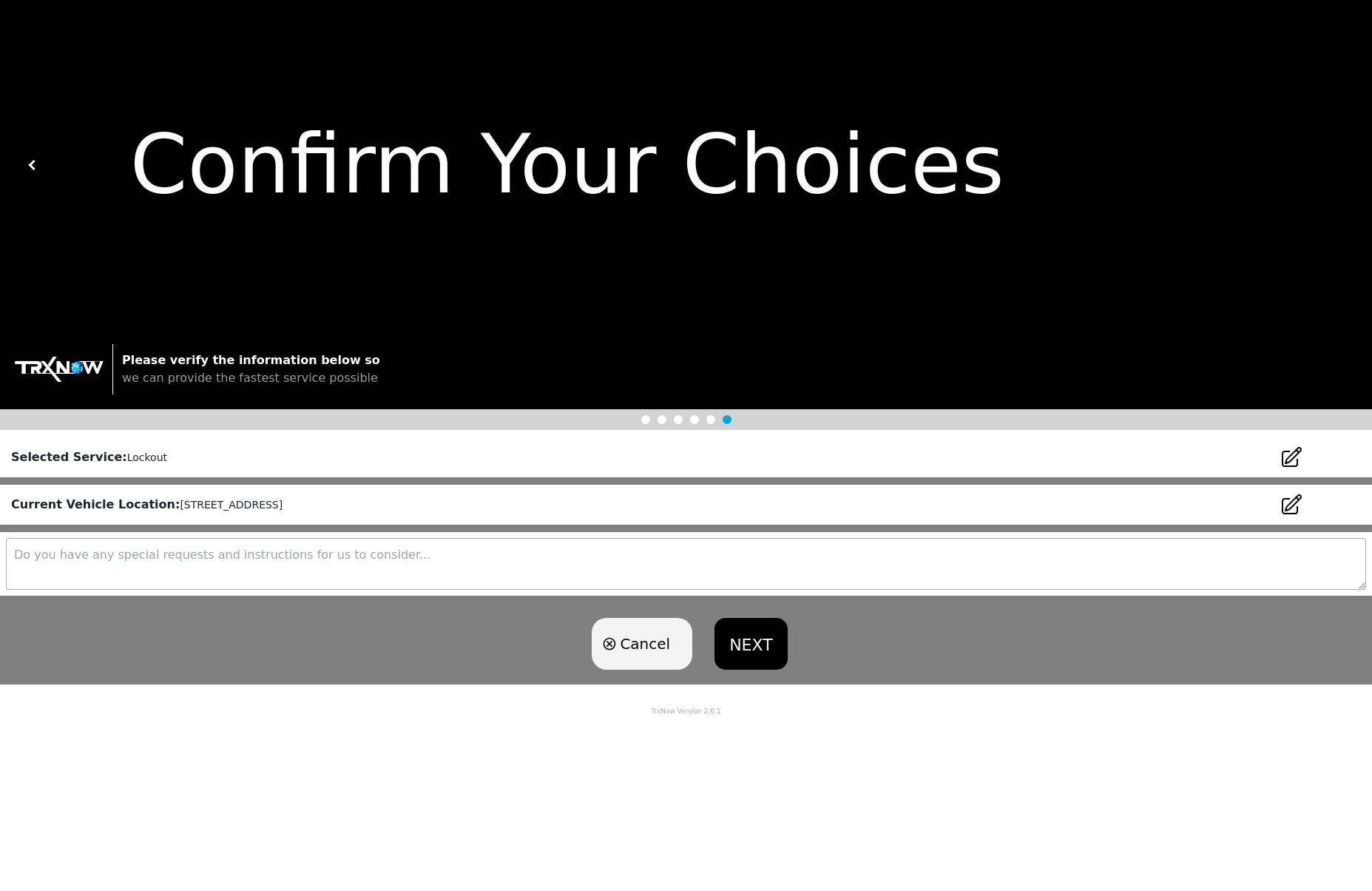
click at [238, 557] on textarea at bounding box center [686, 563] width 1360 height 52
type textarea "The key was inside the trunk and the car automatically locked"
click at [299, 658] on div "Cancel NEXT" at bounding box center [686, 642] width 1372 height 81
click at [746, 639] on button "NEXT" at bounding box center [750, 643] width 72 height 52
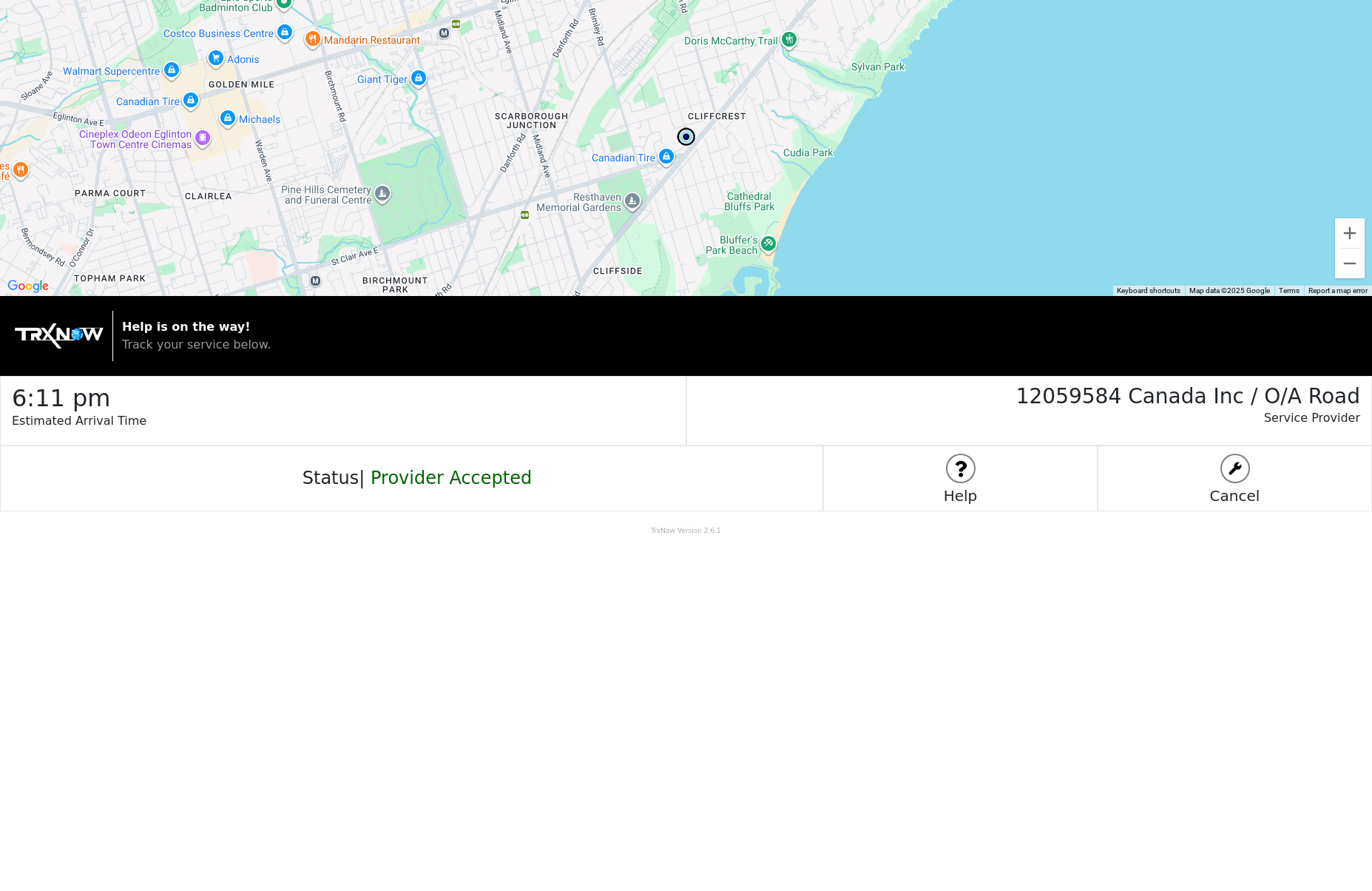
click at [782, 413] on p "Service Provider" at bounding box center [1023, 425] width 673 height 32
click at [881, 613] on body "← Move left → Move right ↑ Move up ↓ Move down + Zoom in - Zoom out Home Jump l…" at bounding box center [686, 446] width 1372 height 891
drag, startPoint x: 598, startPoint y: 518, endPoint x: 589, endPoint y: 517, distance: 9.1
click at [589, 517] on body "← Move left → Move right ↑ Move up ↓ Move down + Zoom in - Zoom out Home Jump l…" at bounding box center [686, 446] width 1372 height 891
click at [639, 581] on body "← Move left → Move right ↑ Move up ↓ Move down + Zoom in - Zoom out Home Jump l…" at bounding box center [686, 446] width 1372 height 891
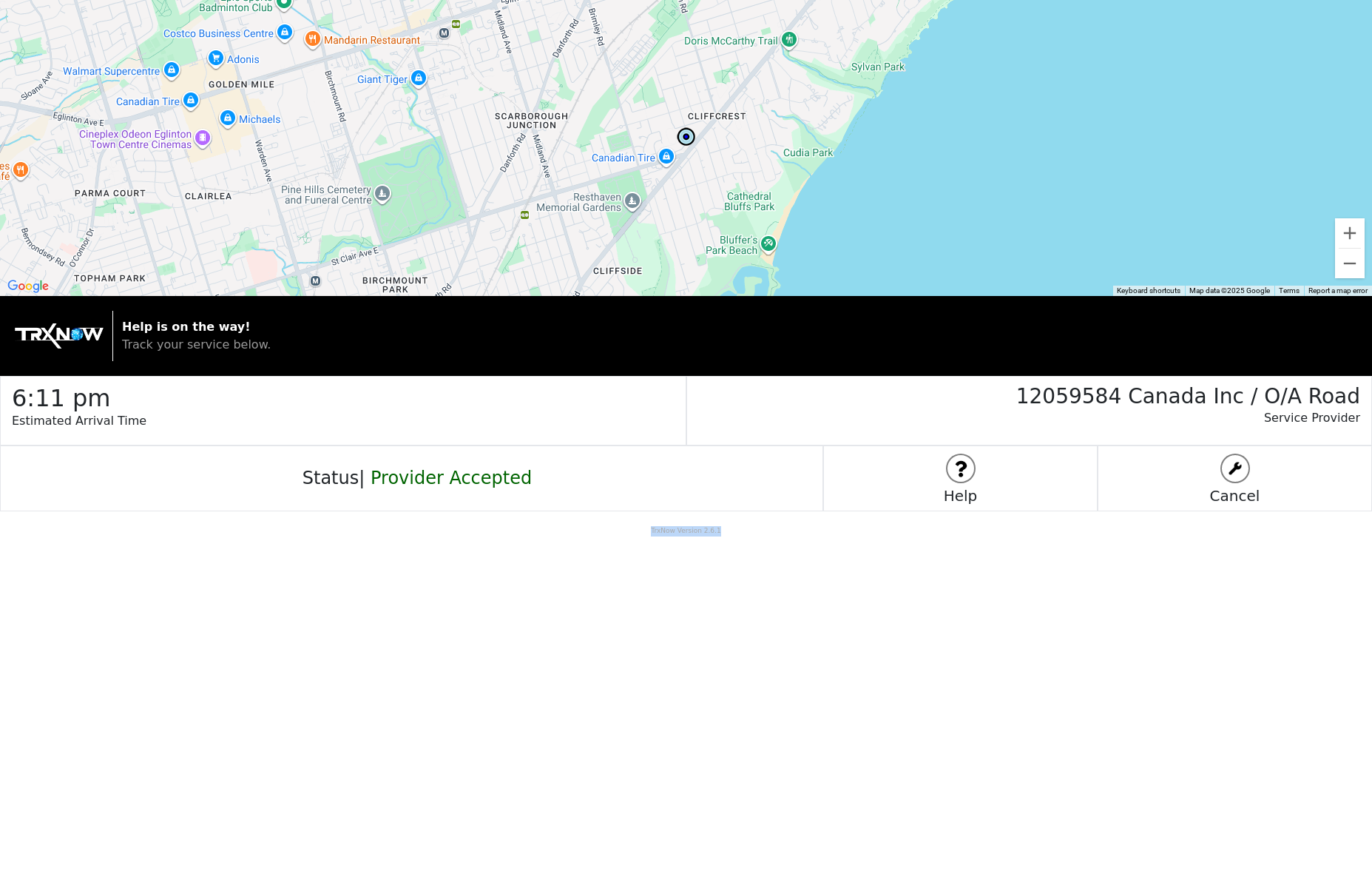
drag, startPoint x: 652, startPoint y: 530, endPoint x: 755, endPoint y: 530, distance: 103.0
click at [755, 530] on p "TrxNow Version 2.6.1" at bounding box center [686, 523] width 1372 height 25
click at [722, 540] on body "← Move left → Move right ↑ Move up ↓ Move down + Zoom in - Zoom out Home Jump l…" at bounding box center [686, 446] width 1372 height 891
click at [881, 433] on p "Service Provider" at bounding box center [1023, 425] width 673 height 32
click at [553, 401] on h2 "6:11 pm" at bounding box center [348, 394] width 673 height 35
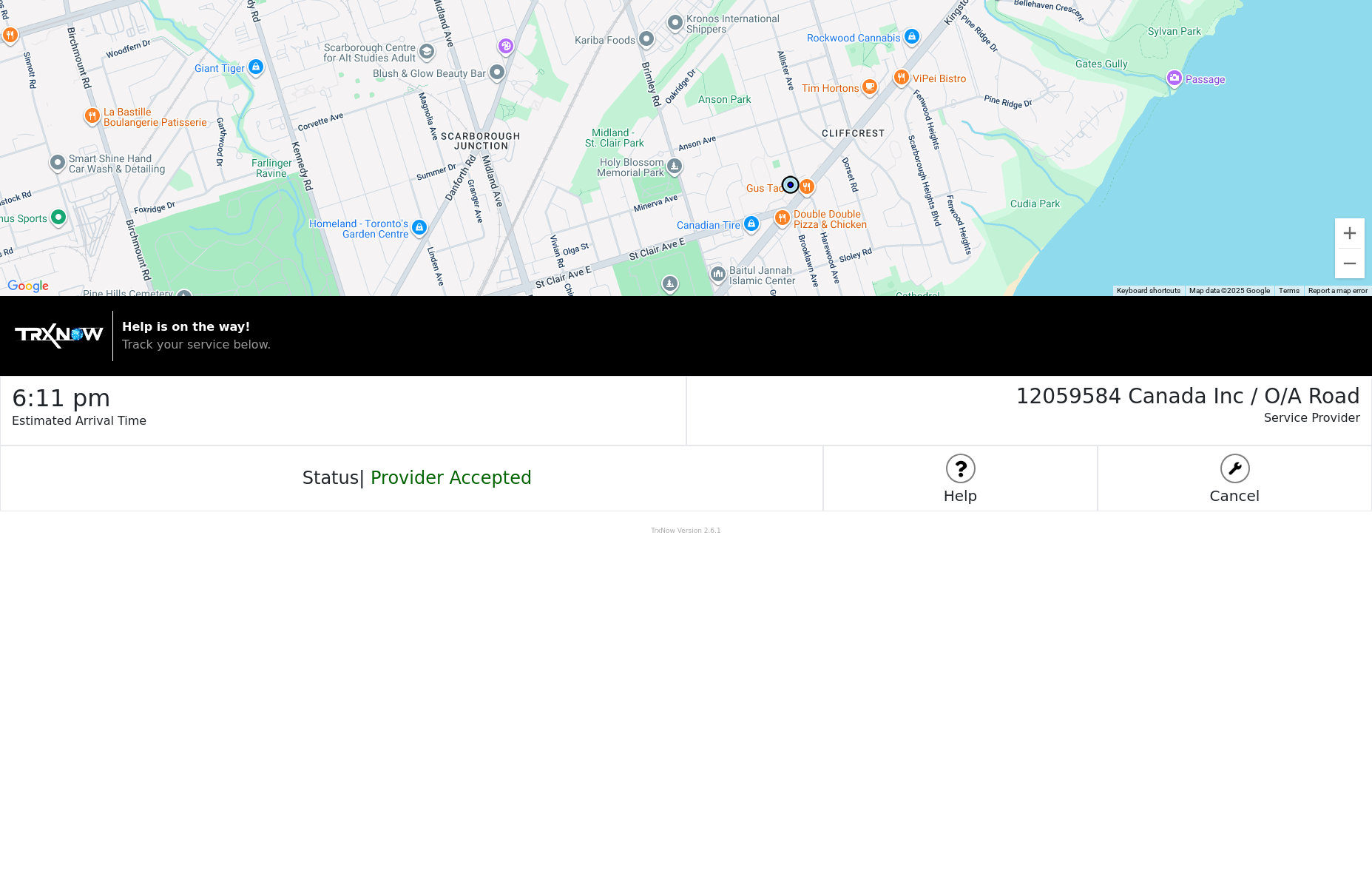
drag, startPoint x: 797, startPoint y: 181, endPoint x: 868, endPoint y: 234, distance: 88.6
click at [868, 234] on div at bounding box center [686, 148] width 1372 height 296
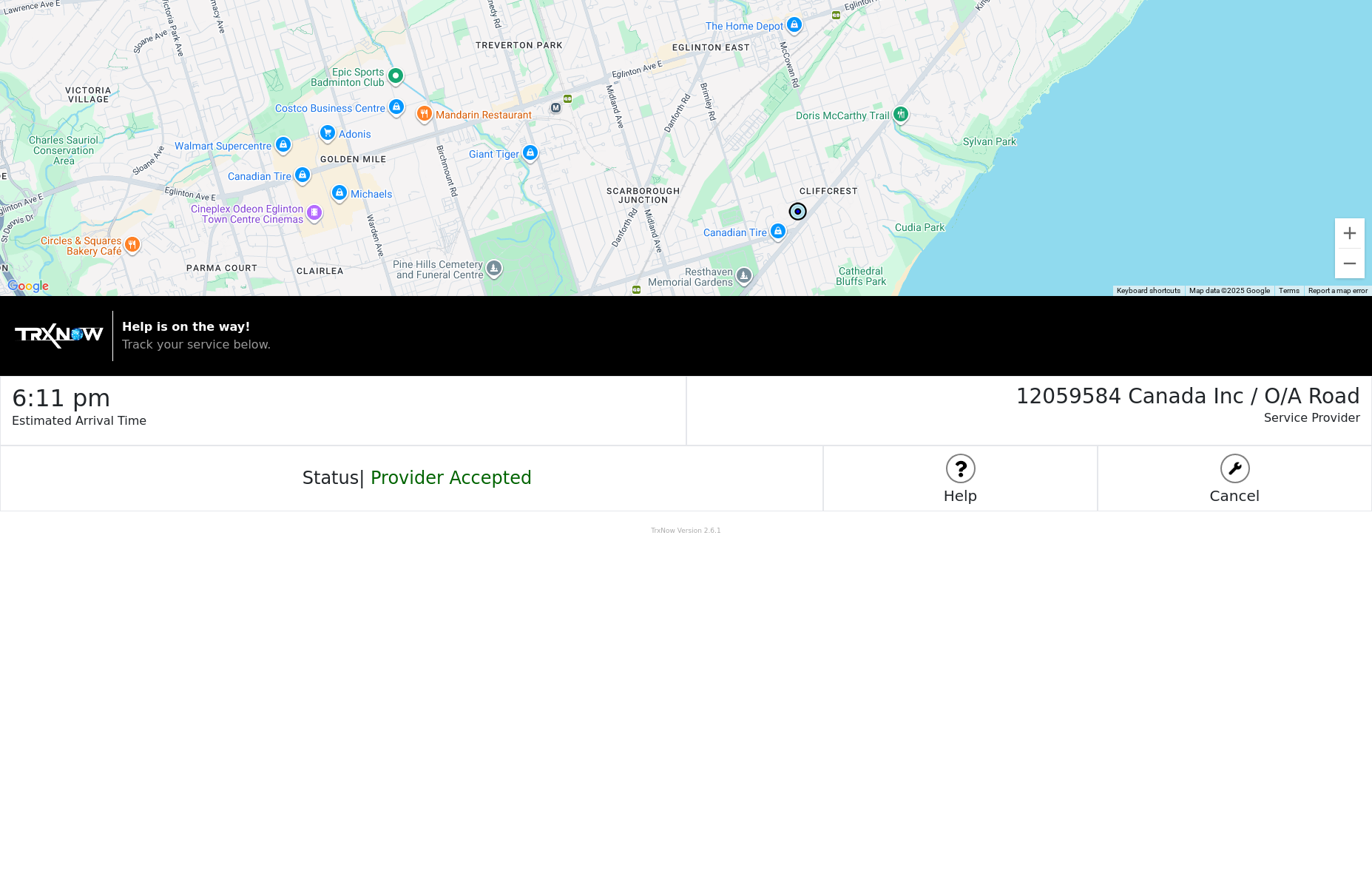
drag, startPoint x: 885, startPoint y: 169, endPoint x: 846, endPoint y: 204, distance: 52.4
click at [846, 204] on div at bounding box center [686, 148] width 1372 height 296
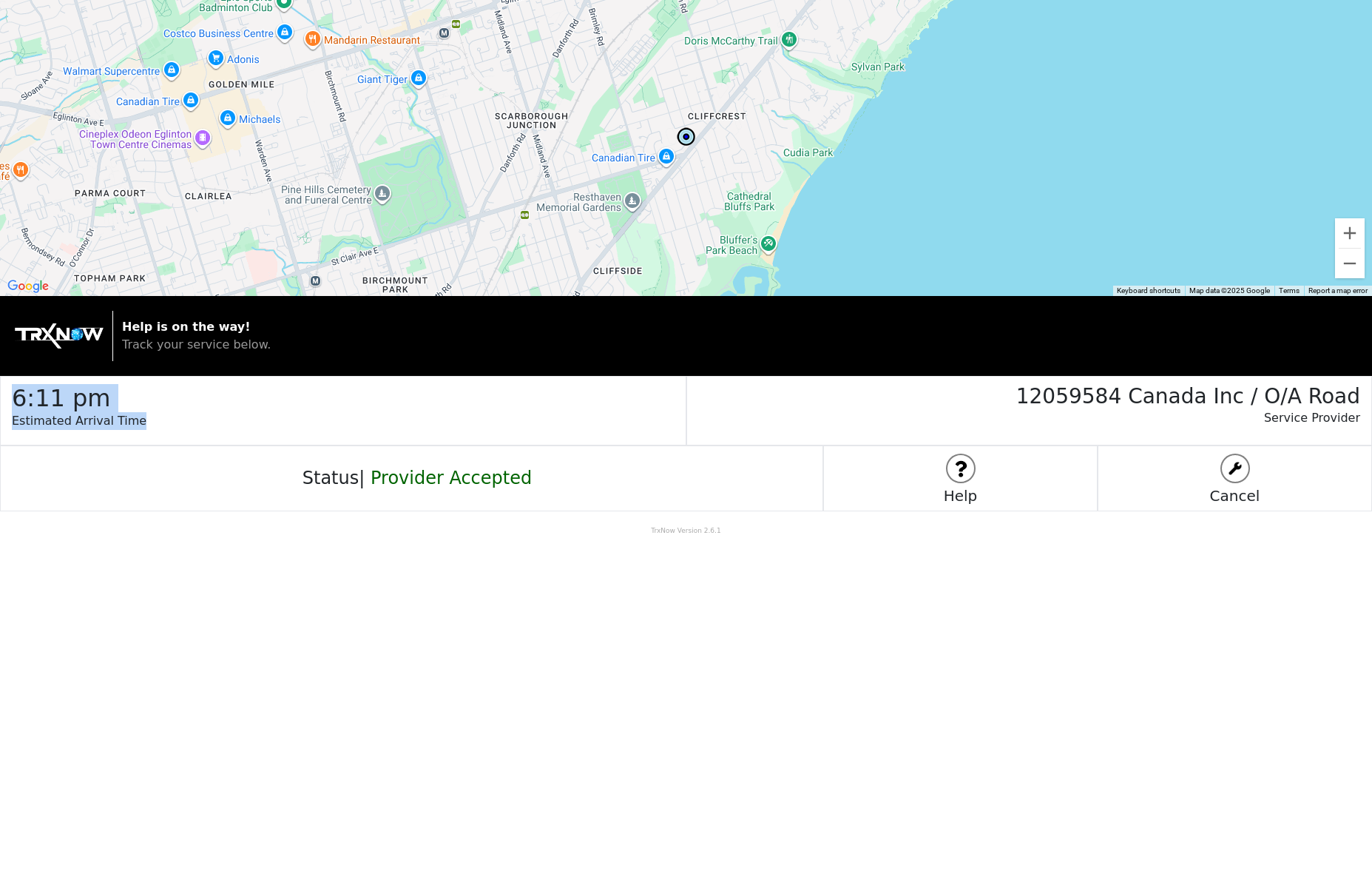
drag, startPoint x: 132, startPoint y: 422, endPoint x: -14, endPoint y: 378, distance: 152.5
click at [0, 378] on html "← Move left → Move right ↑ Move up ↓ Move down + Zoom in - Zoom out Home Jump l…" at bounding box center [686, 446] width 1372 height 891
click at [167, 403] on h2 "6:11 pm" at bounding box center [348, 394] width 673 height 35
drag, startPoint x: 143, startPoint y: 420, endPoint x: 14, endPoint y: 390, distance: 132.4
click at [14, 390] on div "6:11 pm Estimated Arrival Time" at bounding box center [343, 409] width 686 height 69
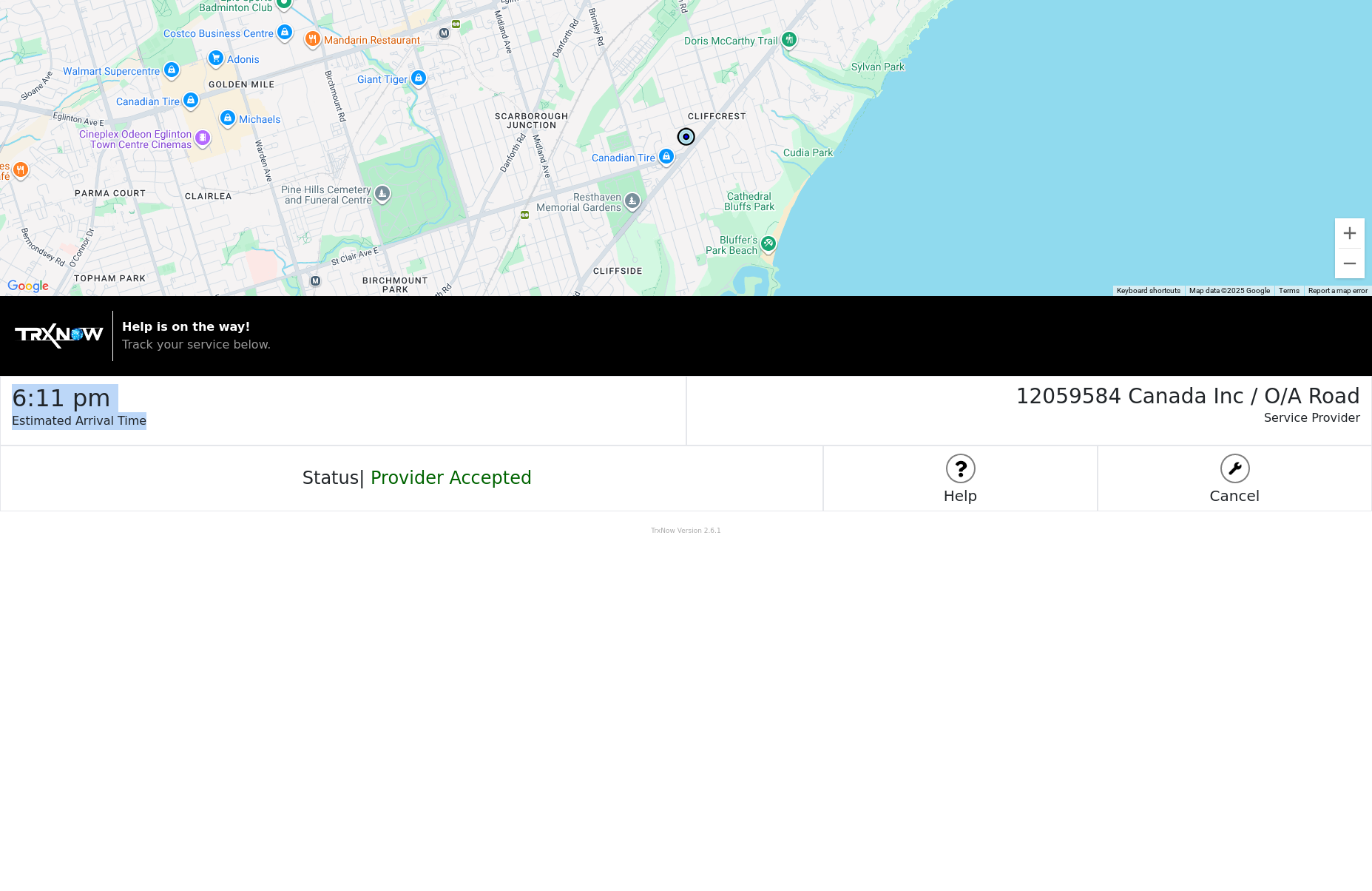
click at [113, 403] on h2 "6:11 pm" at bounding box center [348, 394] width 673 height 35
drag, startPoint x: 87, startPoint y: 416, endPoint x: 124, endPoint y: 409, distance: 37.7
click at [2, 392] on div "6:11 pm Estimated Arrival Time" at bounding box center [343, 409] width 686 height 69
click at [196, 415] on p "Estimated Arrival Time" at bounding box center [348, 428] width 673 height 32
click at [131, 505] on div "Status | Provider Accepted" at bounding box center [411, 479] width 823 height 66
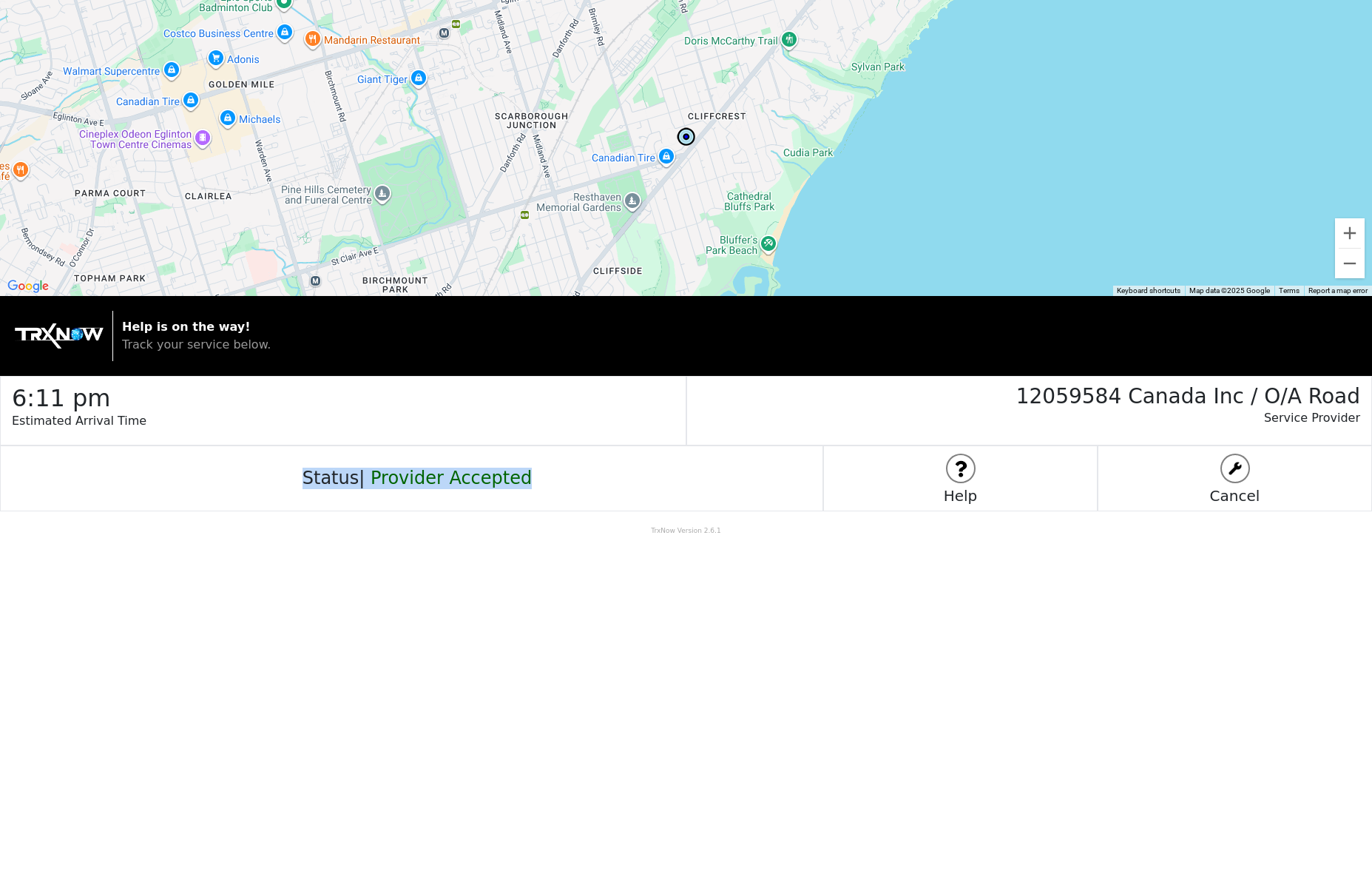
drag, startPoint x: 716, startPoint y: 492, endPoint x: 726, endPoint y: 501, distance: 13.5
click at [736, 495] on div "Status | Provider Accepted" at bounding box center [411, 479] width 823 height 66
click at [686, 550] on body "← Move left → Move right ↑ Move up ↓ Move down + Zoom in - Zoom out Home Jump l…" at bounding box center [686, 446] width 1372 height 891
click at [541, 514] on p "TrxNow Version 2.6.1" at bounding box center [686, 523] width 1372 height 25
